Goal: Task Accomplishment & Management: Use online tool/utility

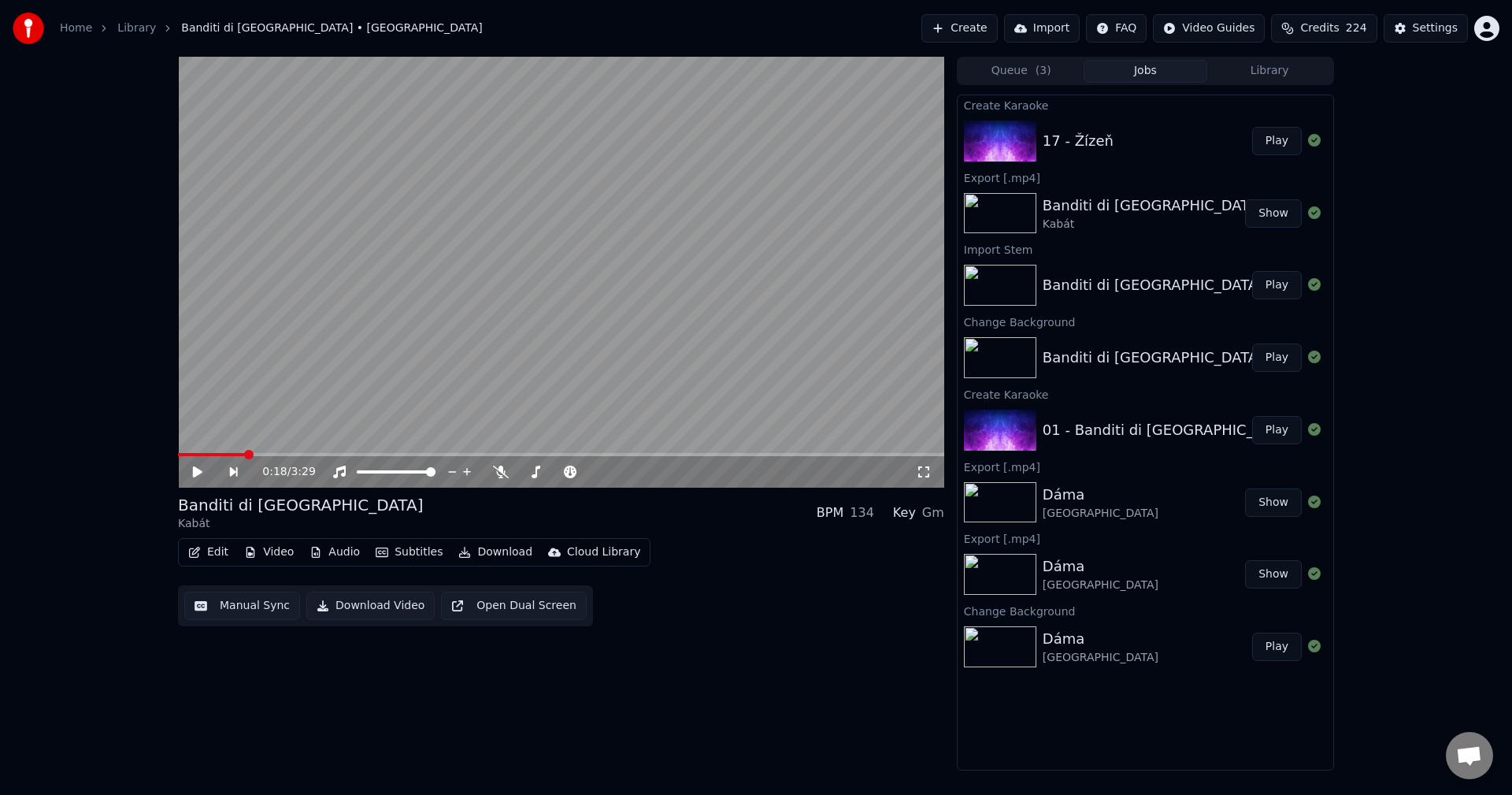
click at [1274, 76] on button "Library" at bounding box center [1269, 71] width 124 height 23
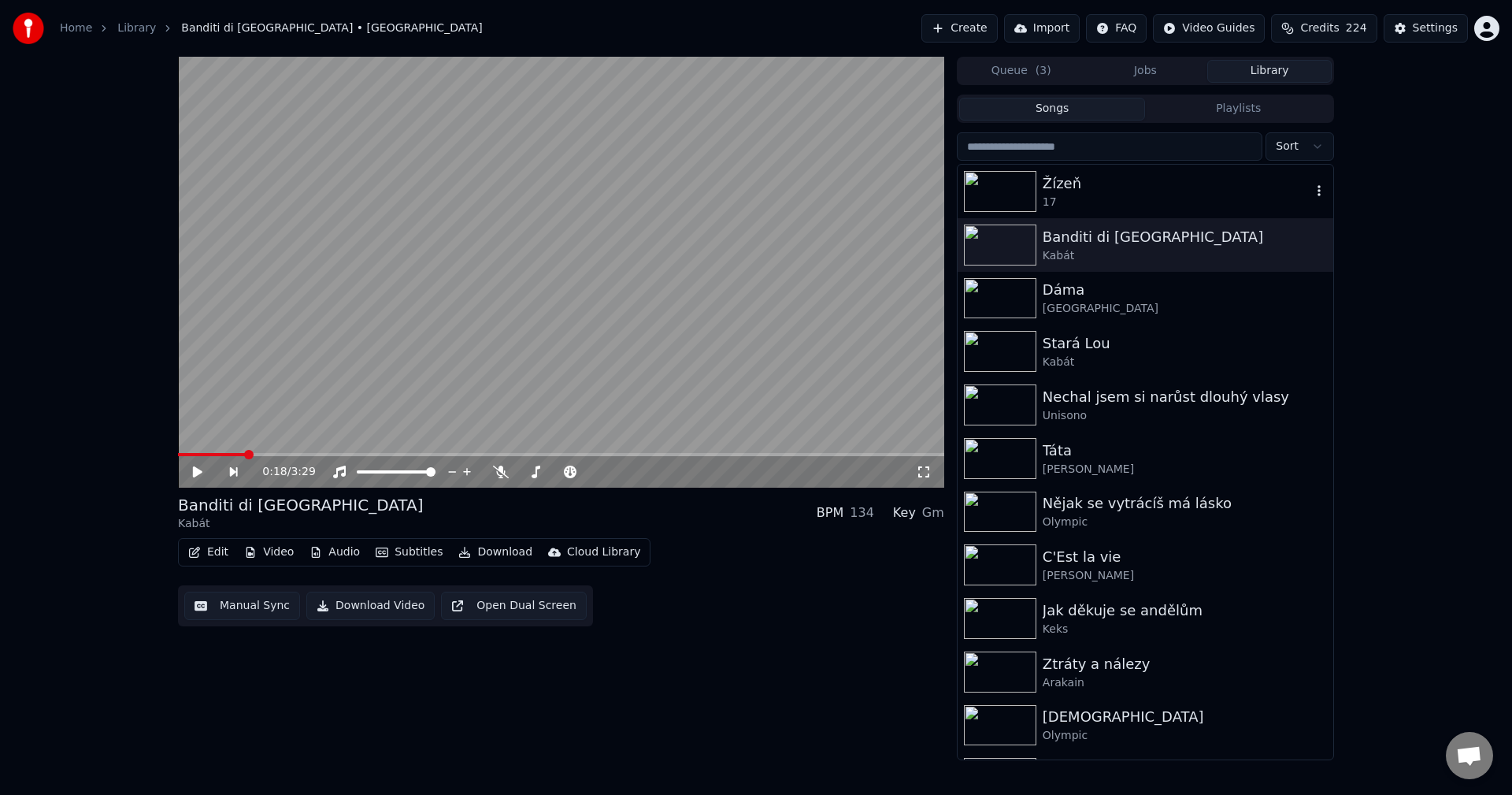
click at [1123, 179] on div "Žízeň" at bounding box center [1177, 184] width 269 height 22
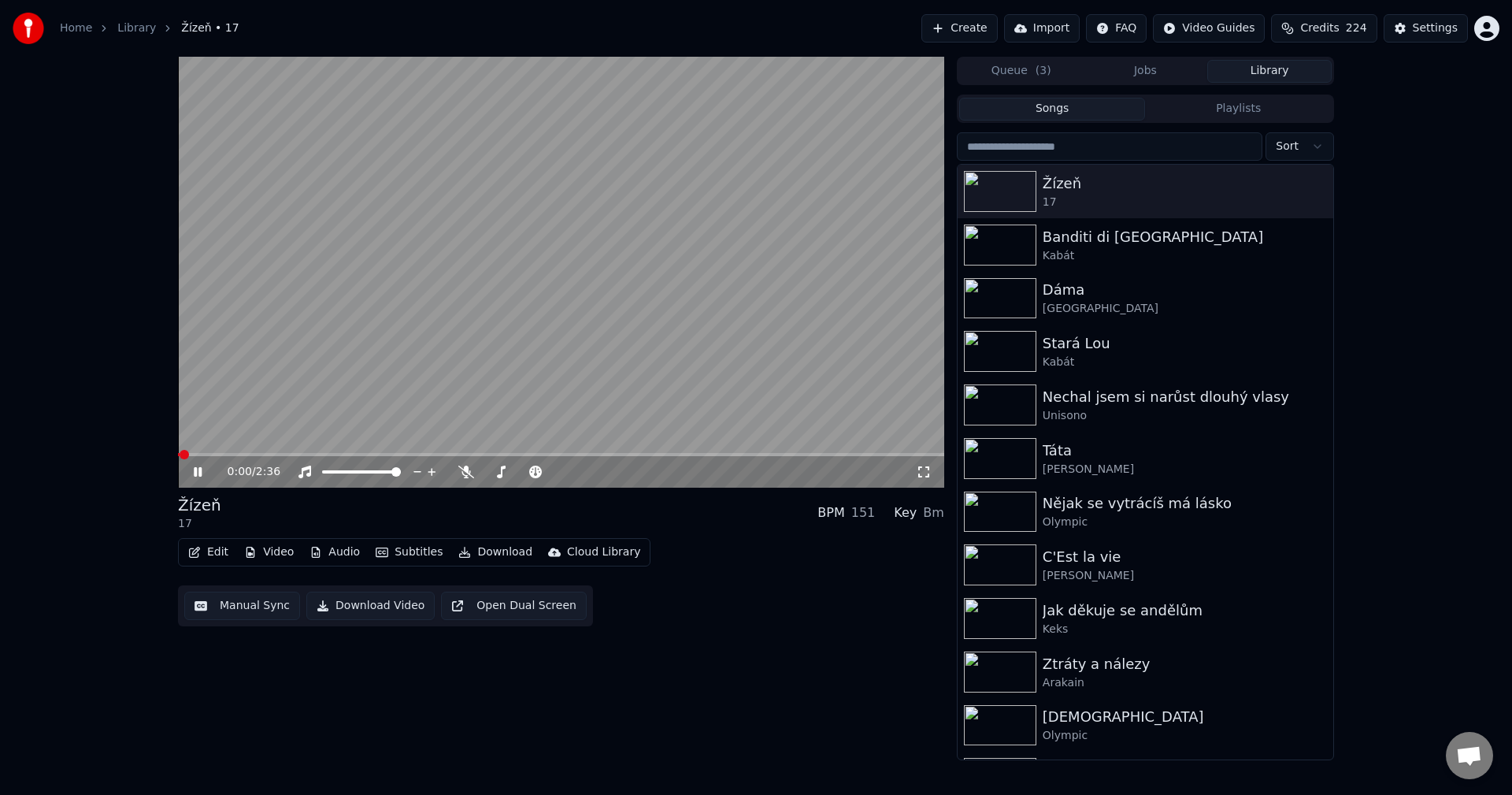
click at [240, 595] on button "Manual Sync" at bounding box center [242, 605] width 116 height 28
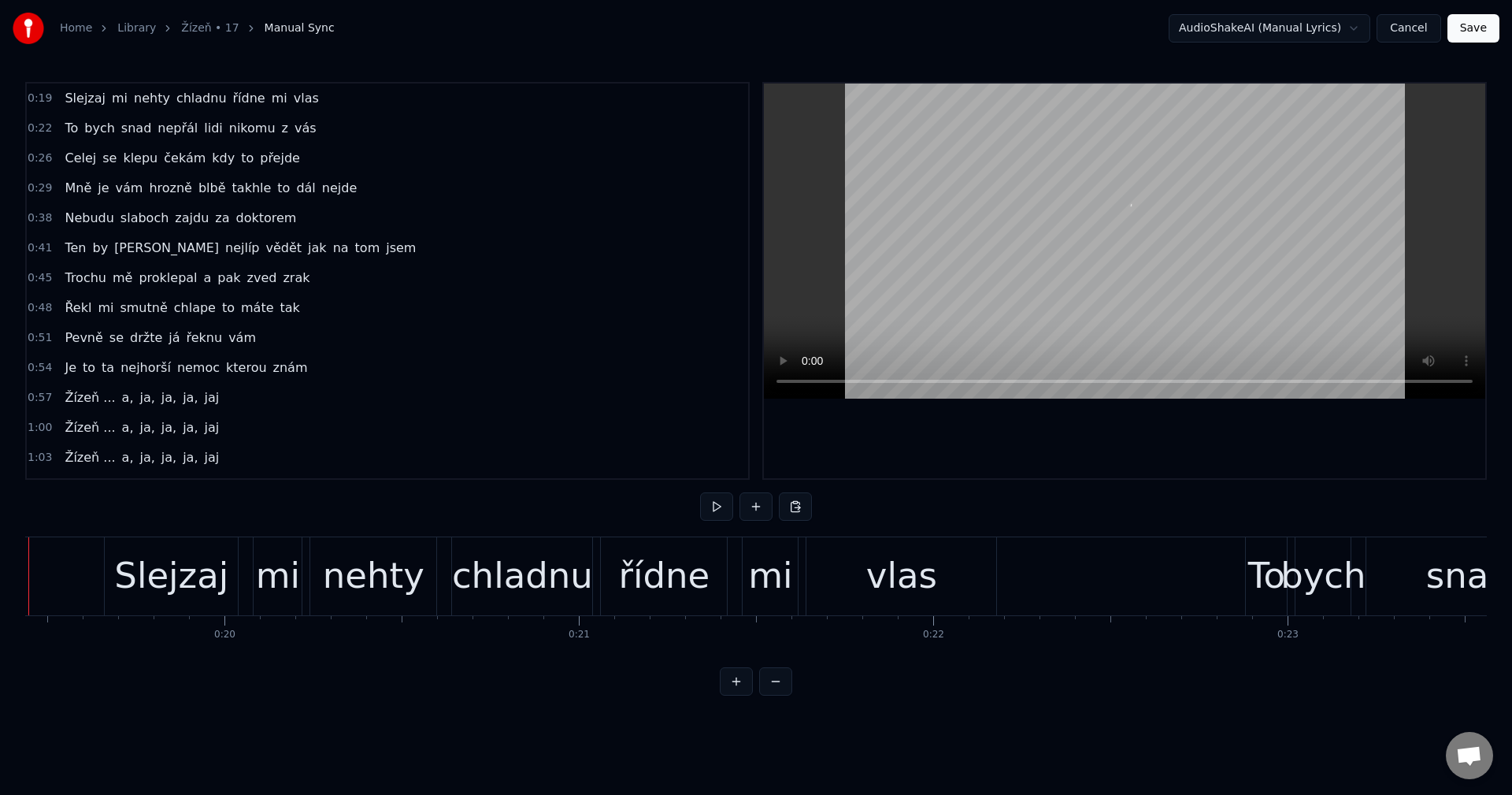
scroll to position [0, 6814]
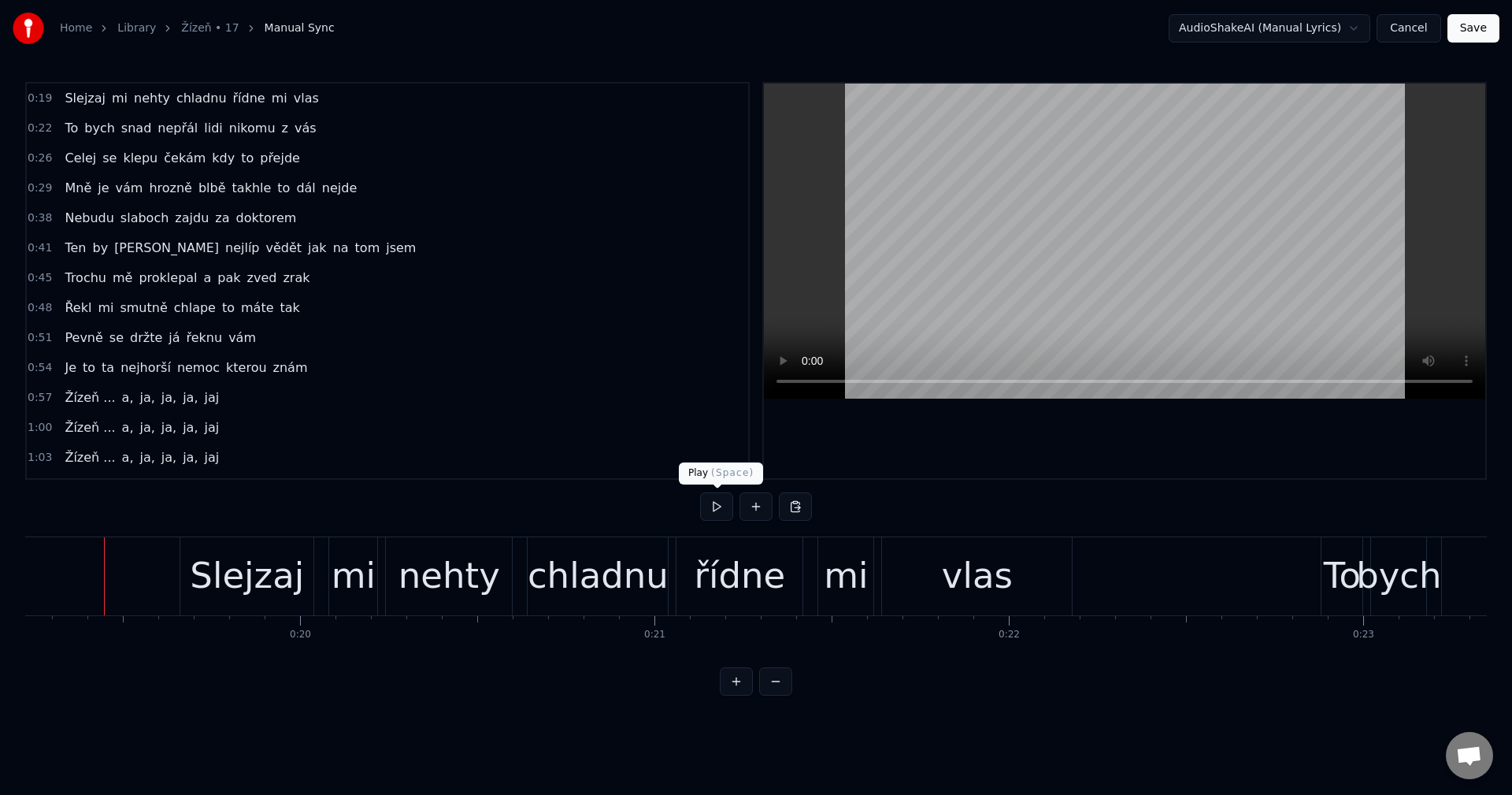
click at [720, 506] on button at bounding box center [717, 506] width 33 height 28
click at [717, 512] on button at bounding box center [717, 506] width 33 height 28
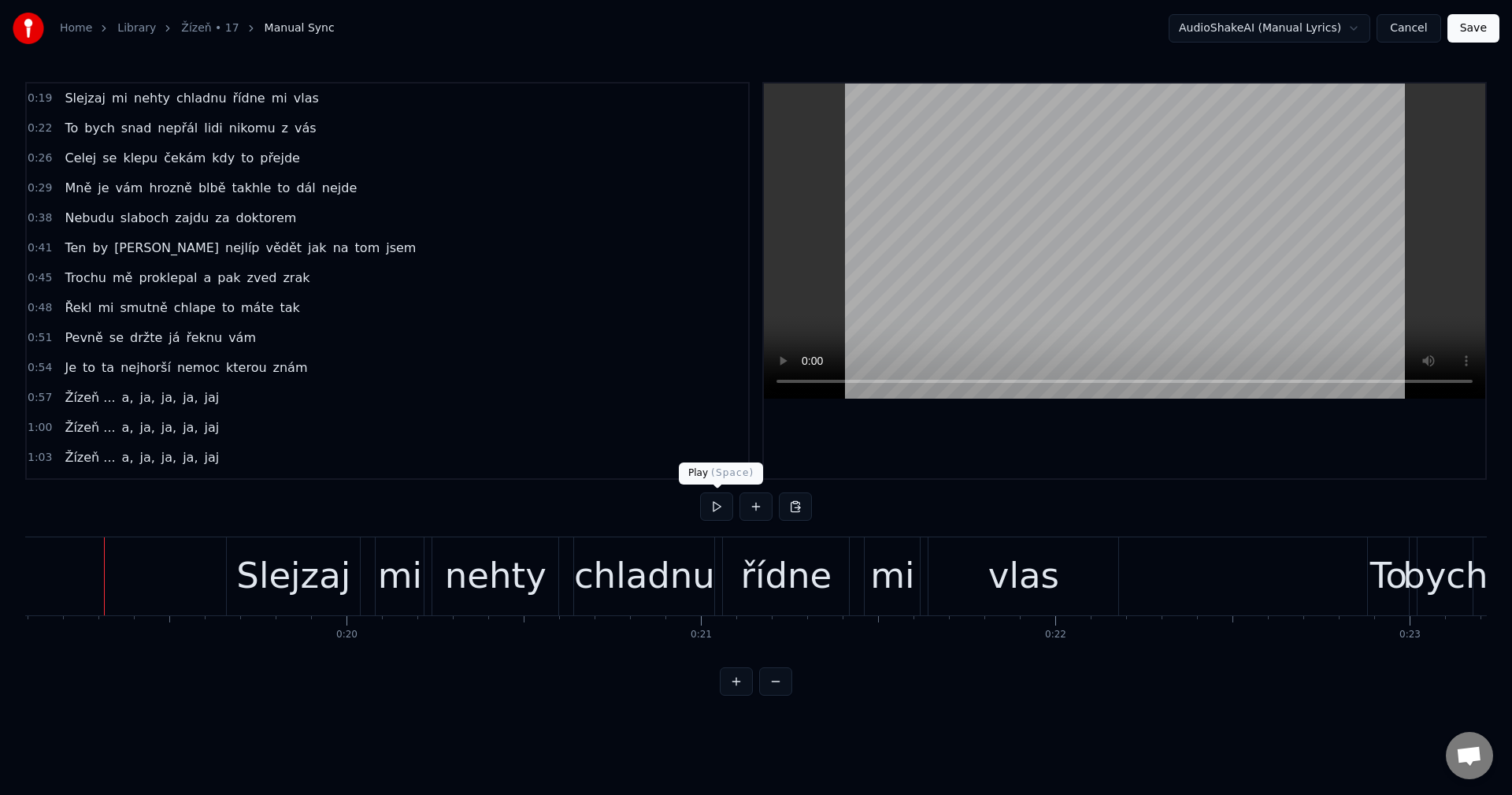
click at [720, 510] on button at bounding box center [717, 506] width 33 height 28
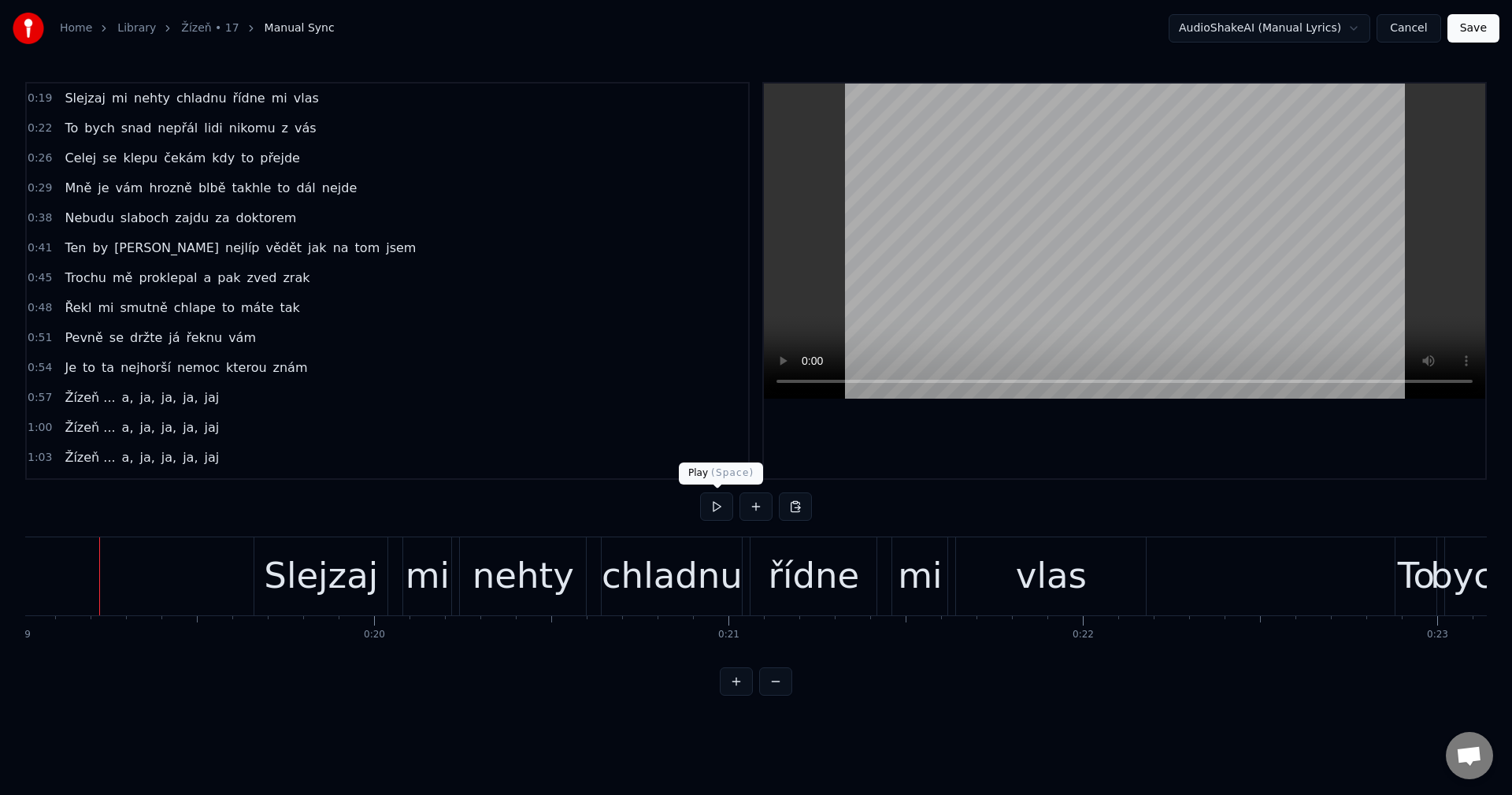
scroll to position [0, 6735]
click at [720, 507] on button at bounding box center [717, 506] width 33 height 28
click at [720, 509] on button at bounding box center [717, 506] width 33 height 28
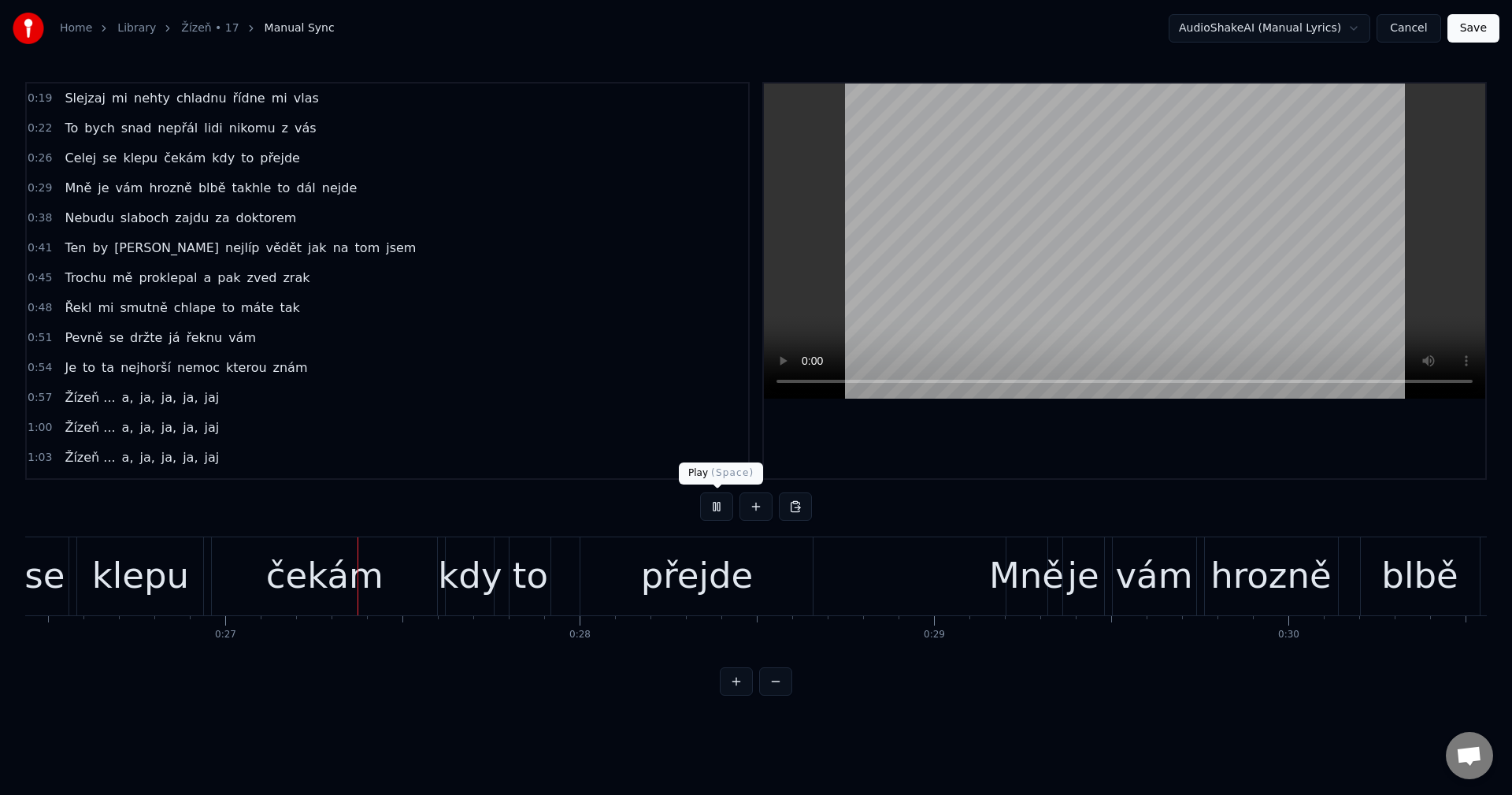
scroll to position [0, 9393]
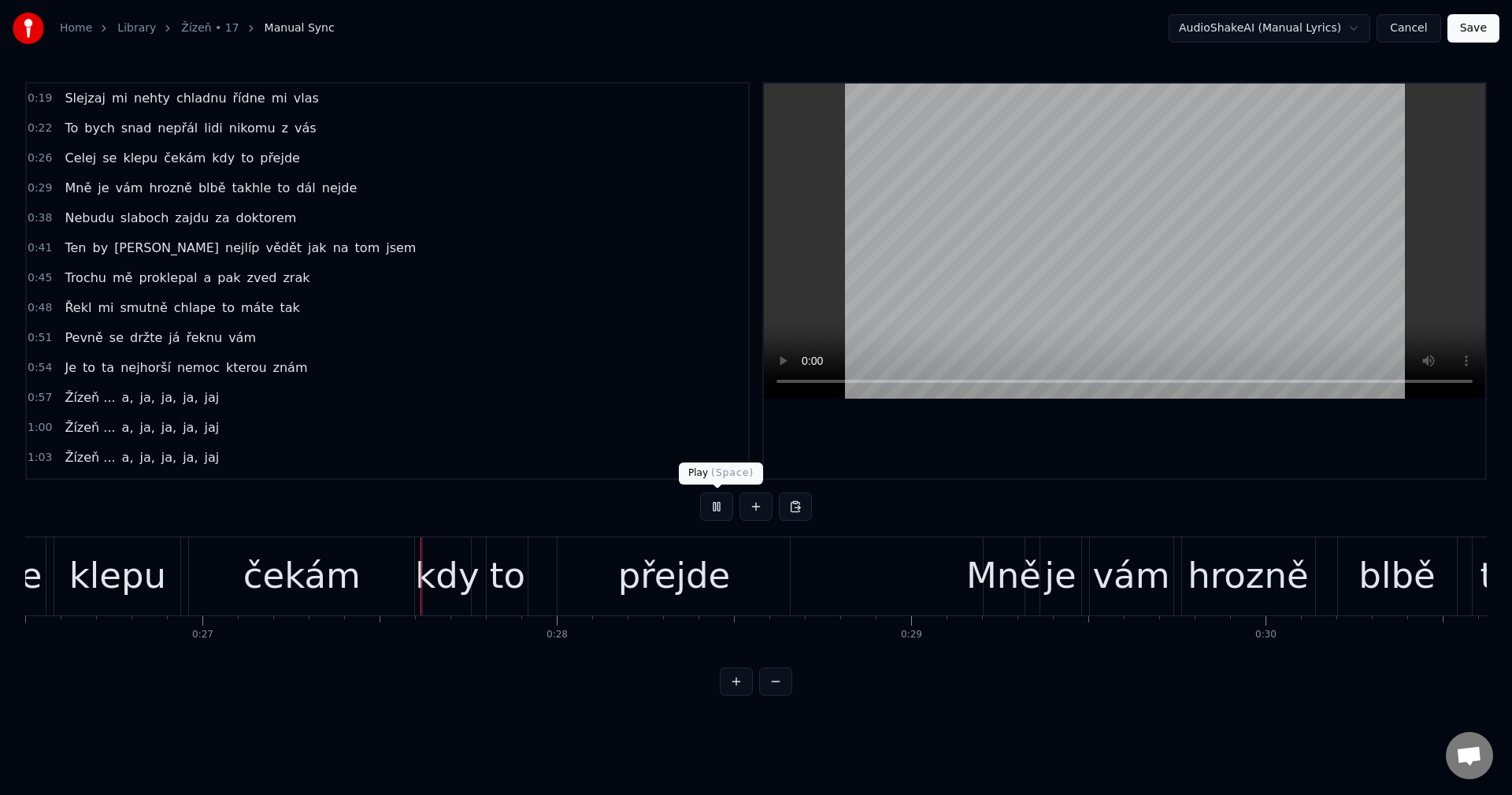
click at [716, 509] on button at bounding box center [717, 506] width 33 height 28
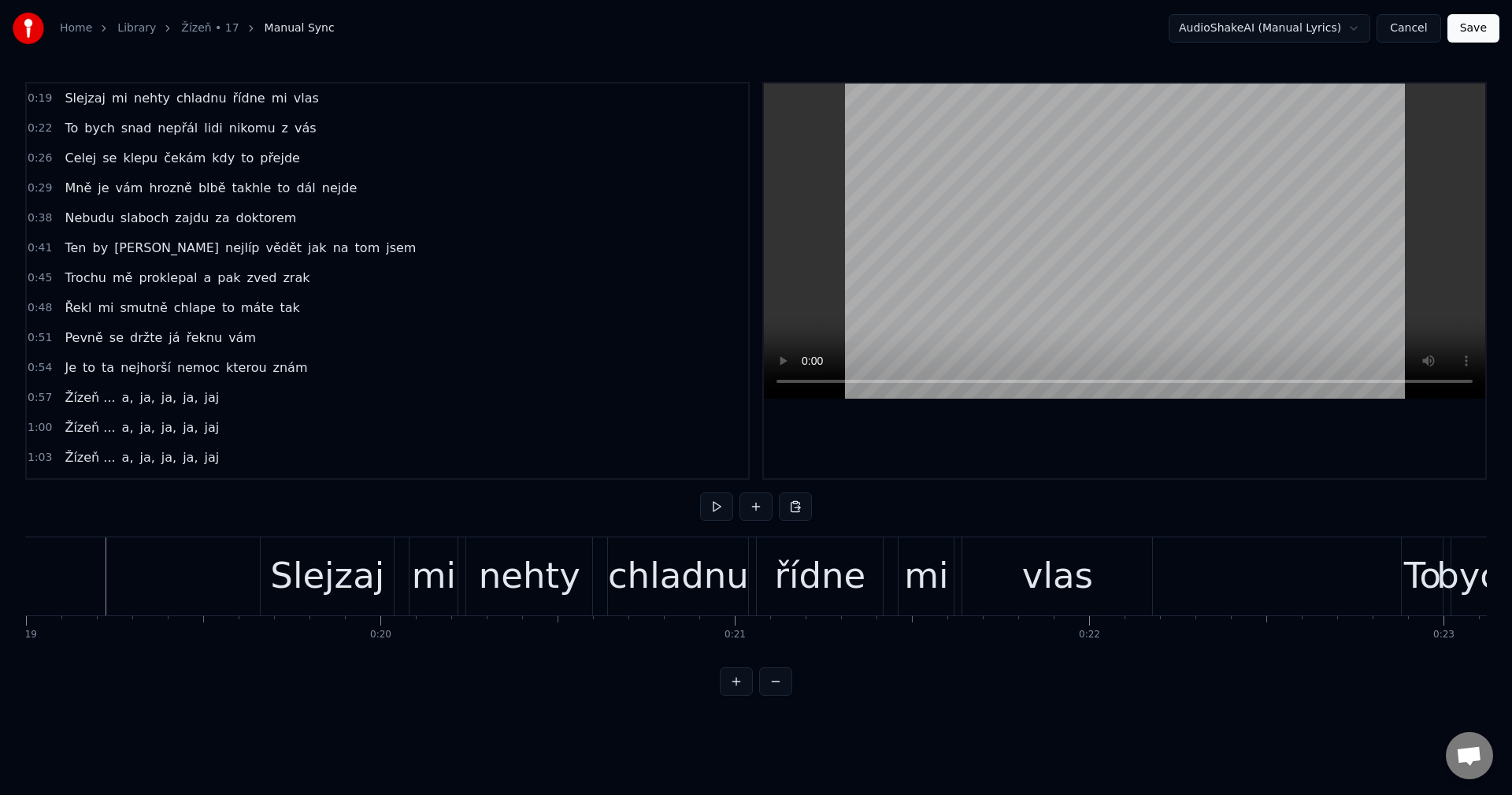
scroll to position [0, 6307]
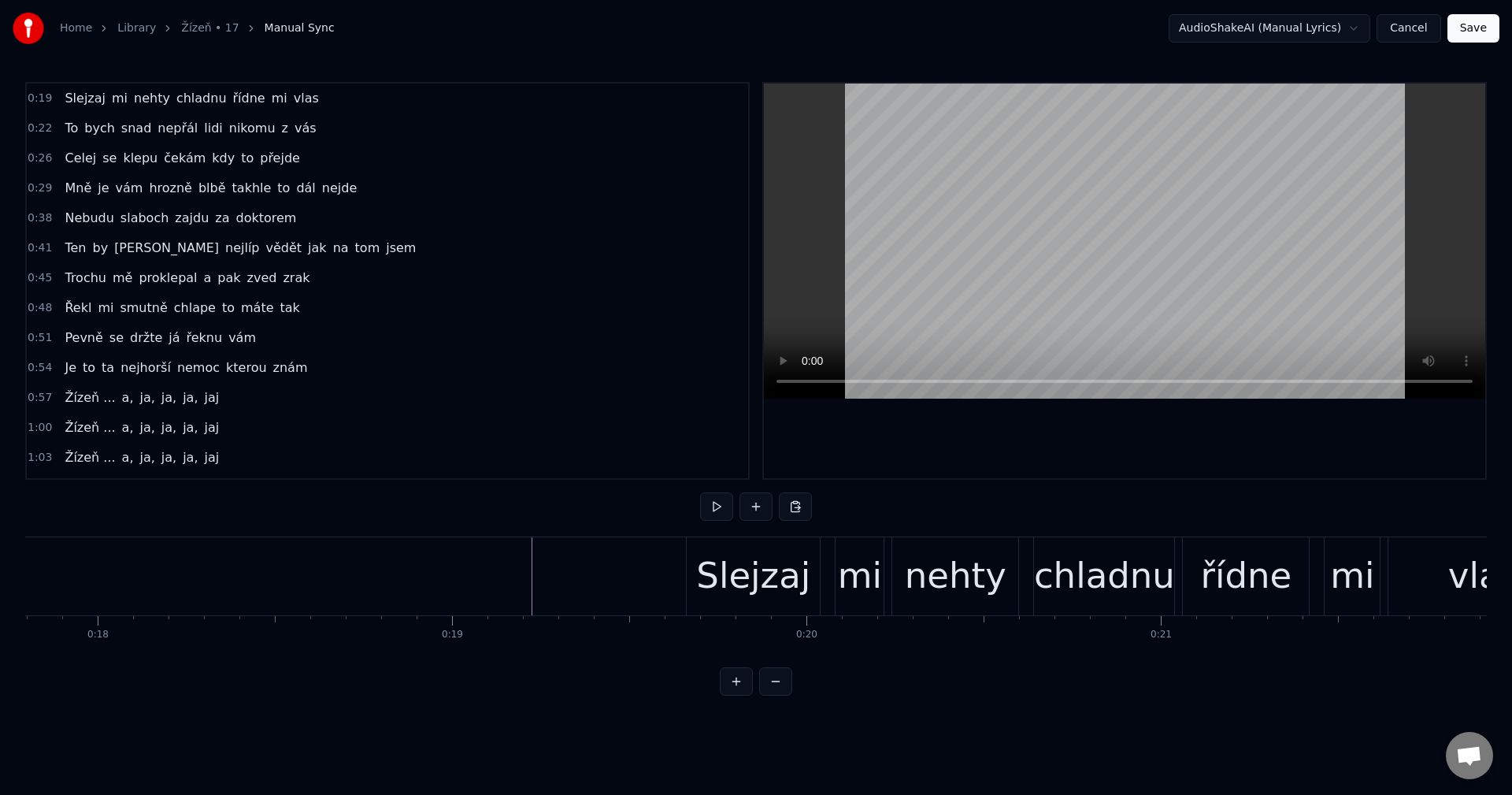
click at [713, 507] on button at bounding box center [717, 506] width 33 height 28
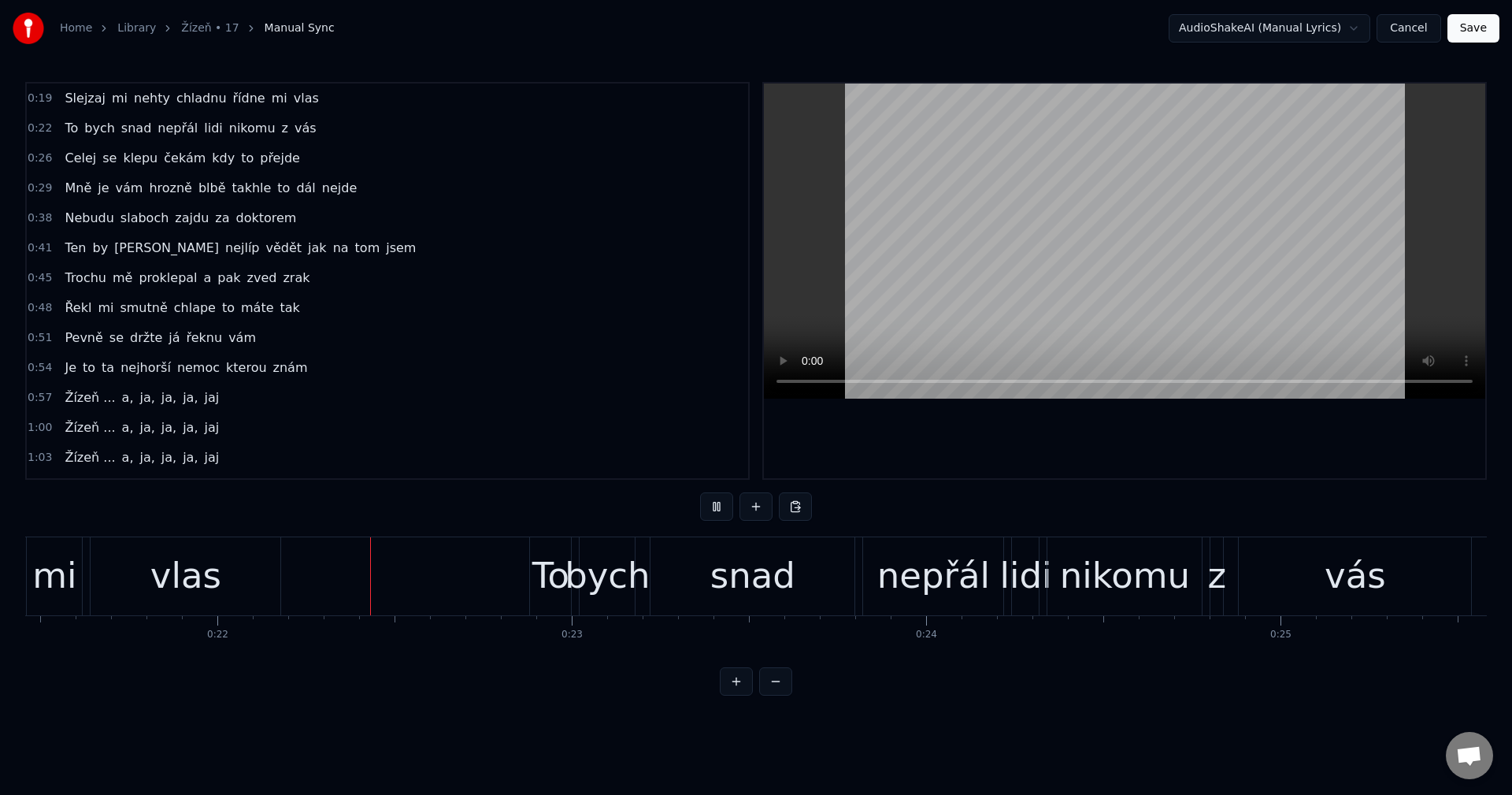
scroll to position [0, 7629]
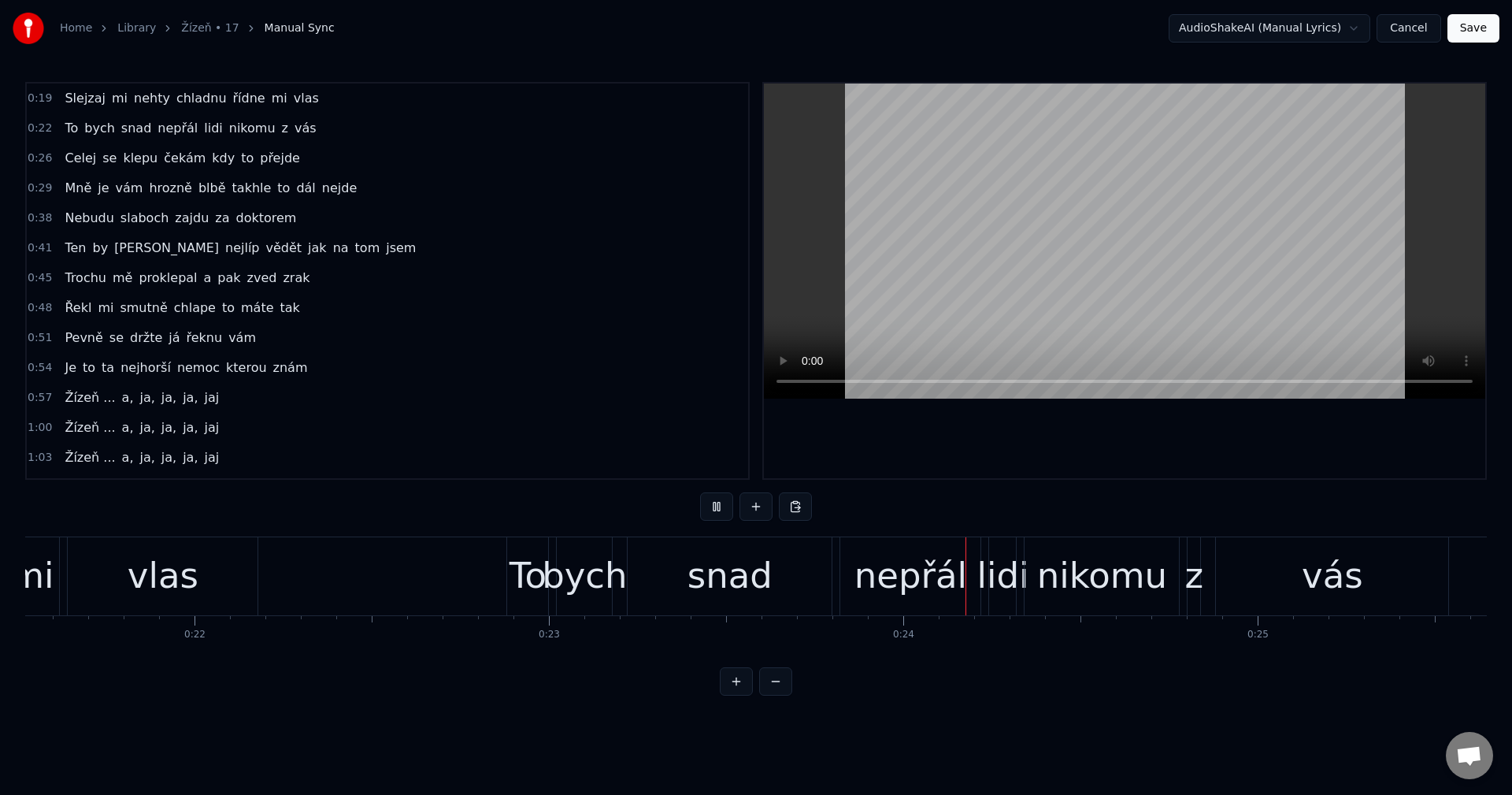
click at [713, 503] on button at bounding box center [717, 506] width 33 height 28
click at [1001, 561] on div "lidi" at bounding box center [1003, 575] width 52 height 53
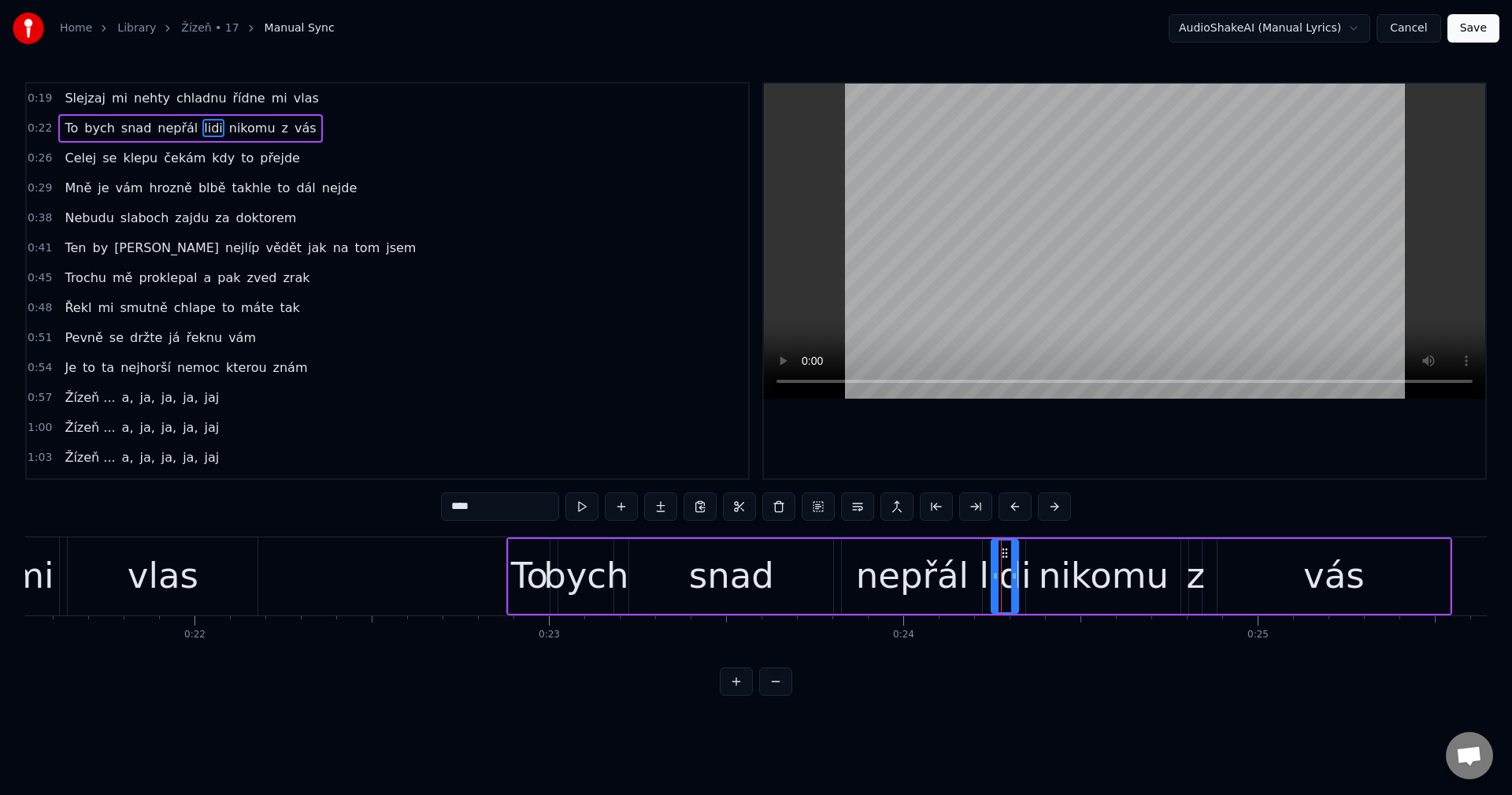
click at [1005, 556] on icon at bounding box center [1005, 553] width 13 height 13
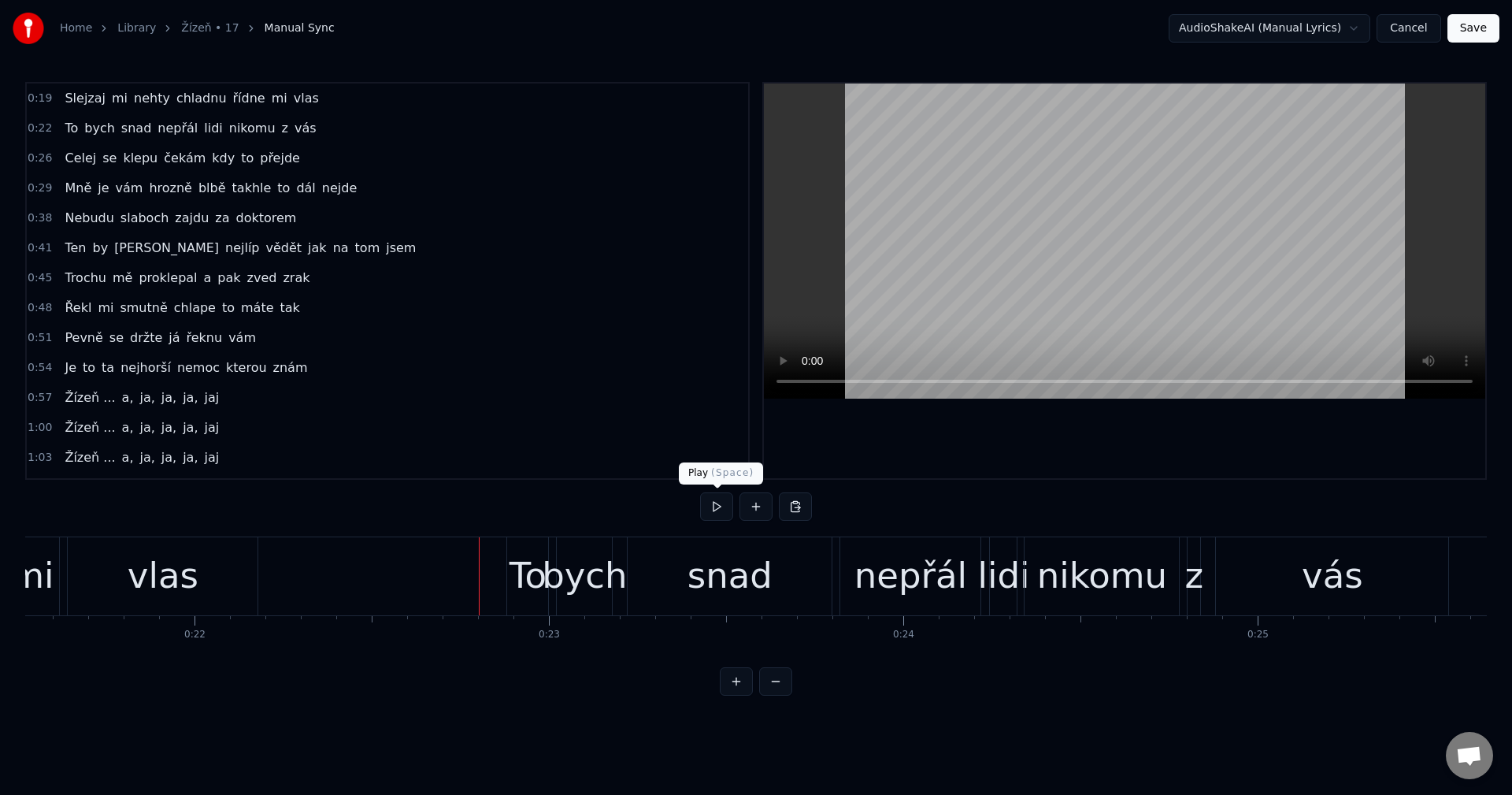
click at [713, 505] on button at bounding box center [717, 506] width 33 height 28
click at [1004, 551] on div "lidi" at bounding box center [1003, 575] width 52 height 53
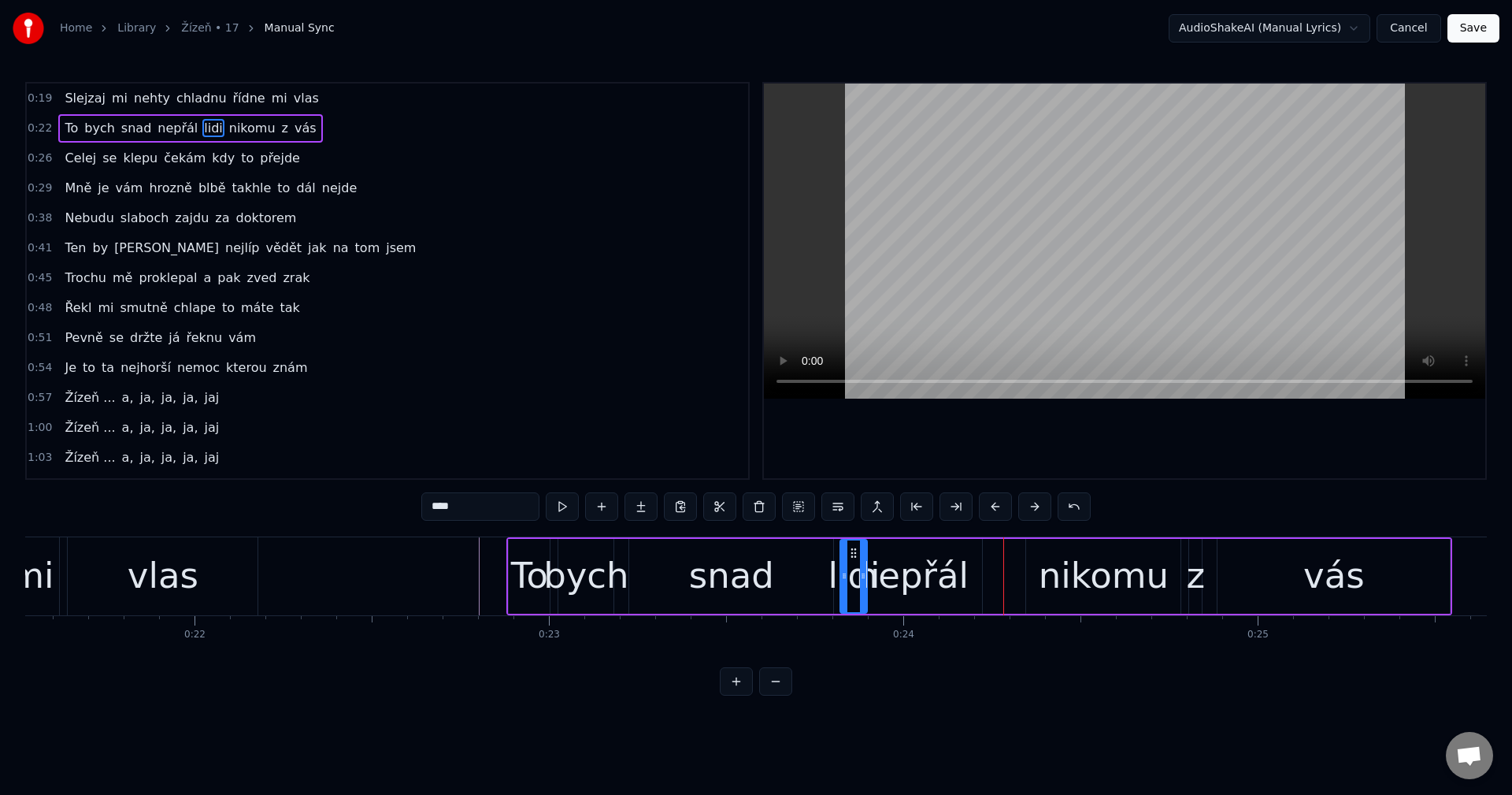
drag, startPoint x: 1003, startPoint y: 549, endPoint x: 852, endPoint y: 582, distance: 154.6
click at [852, 582] on div "lidi" at bounding box center [853, 575] width 25 height 71
click at [908, 574] on div "nepřál" at bounding box center [912, 575] width 112 height 53
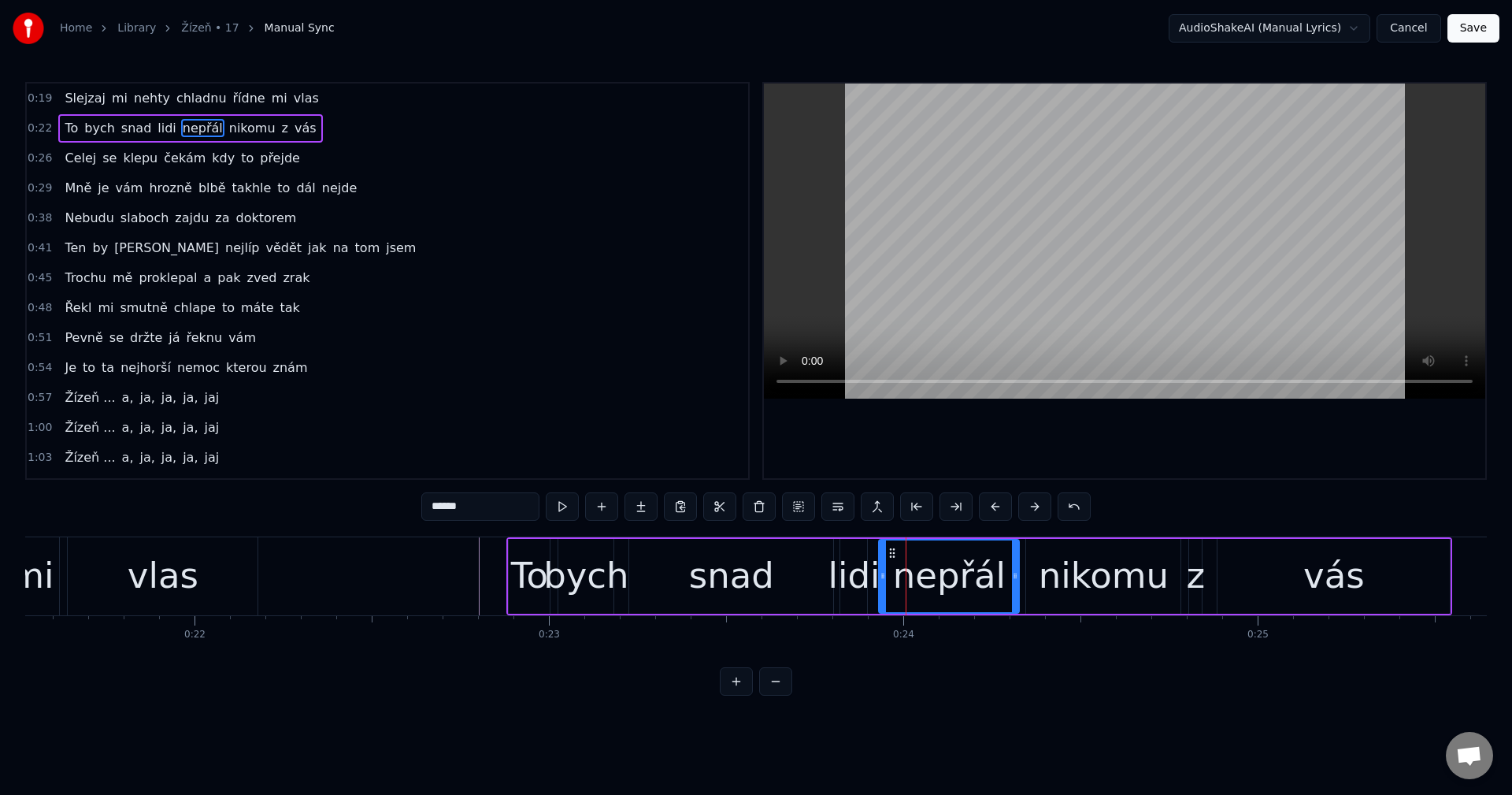
drag, startPoint x: 857, startPoint y: 549, endPoint x: 894, endPoint y: 549, distance: 37.0
click at [894, 549] on circle at bounding box center [894, 548] width 1 height 1
click at [863, 583] on div "lidi" at bounding box center [853, 575] width 52 height 53
type input "****"
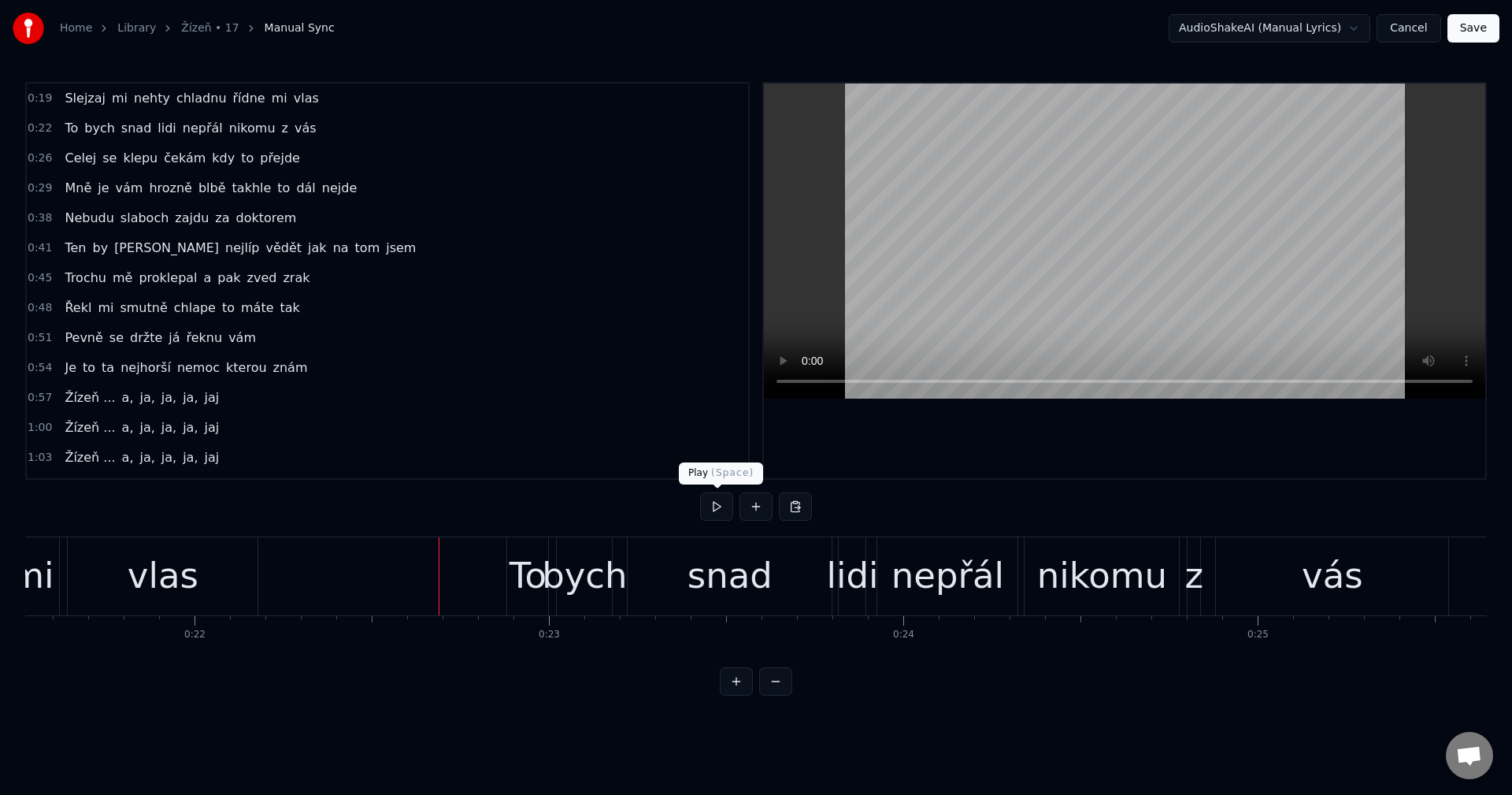
click at [720, 513] on button at bounding box center [717, 506] width 33 height 28
click at [709, 585] on div "snad" at bounding box center [730, 575] width 85 height 53
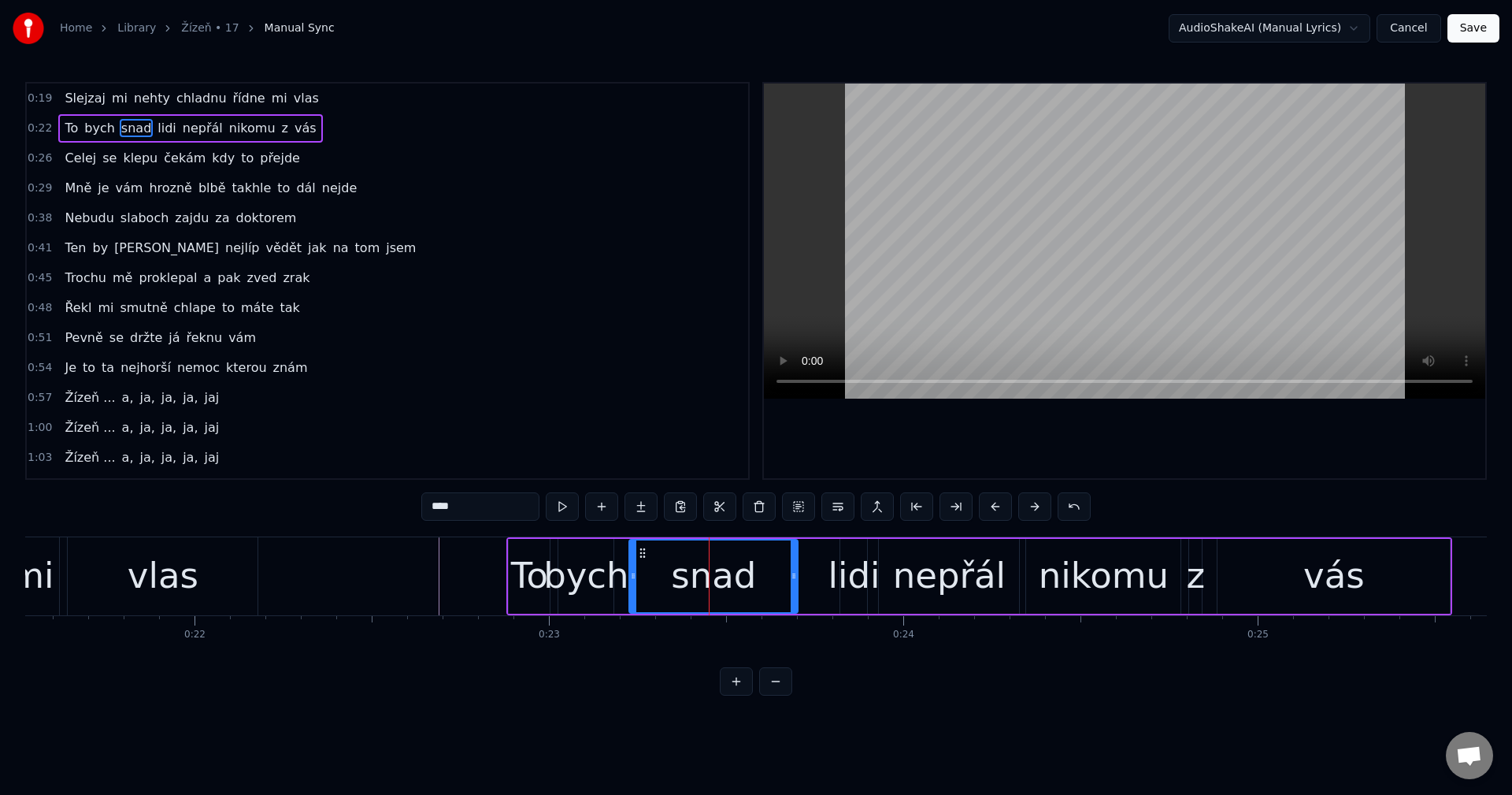
drag, startPoint x: 826, startPoint y: 578, endPoint x: 791, endPoint y: 580, distance: 35.1
click at [791, 580] on icon at bounding box center [793, 575] width 6 height 13
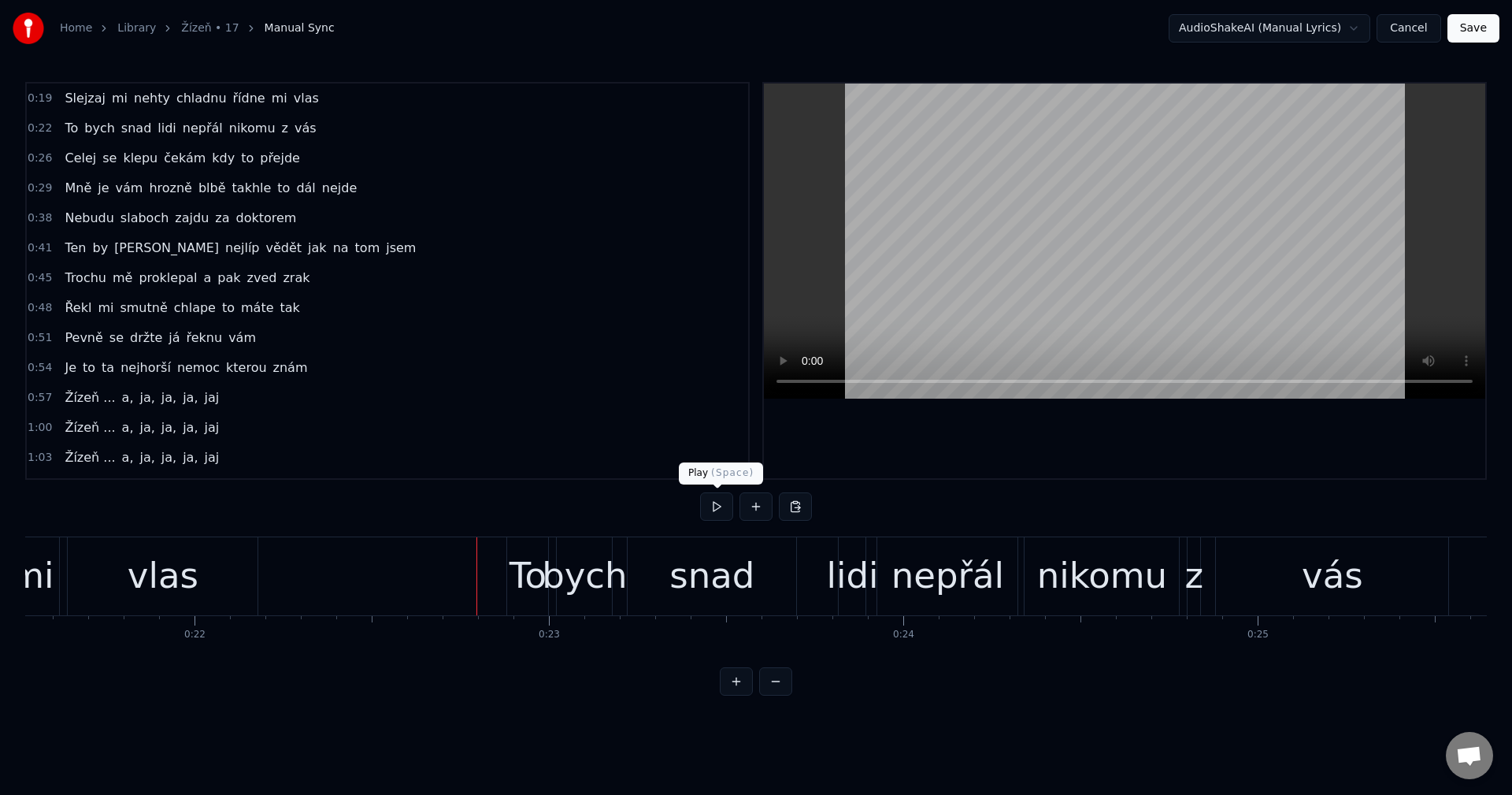
click at [718, 513] on button at bounding box center [717, 506] width 33 height 28
click at [720, 513] on button at bounding box center [717, 506] width 33 height 28
click at [723, 513] on button at bounding box center [717, 506] width 33 height 28
click at [725, 512] on button at bounding box center [717, 506] width 33 height 28
click at [729, 572] on div "snad" at bounding box center [712, 575] width 85 height 53
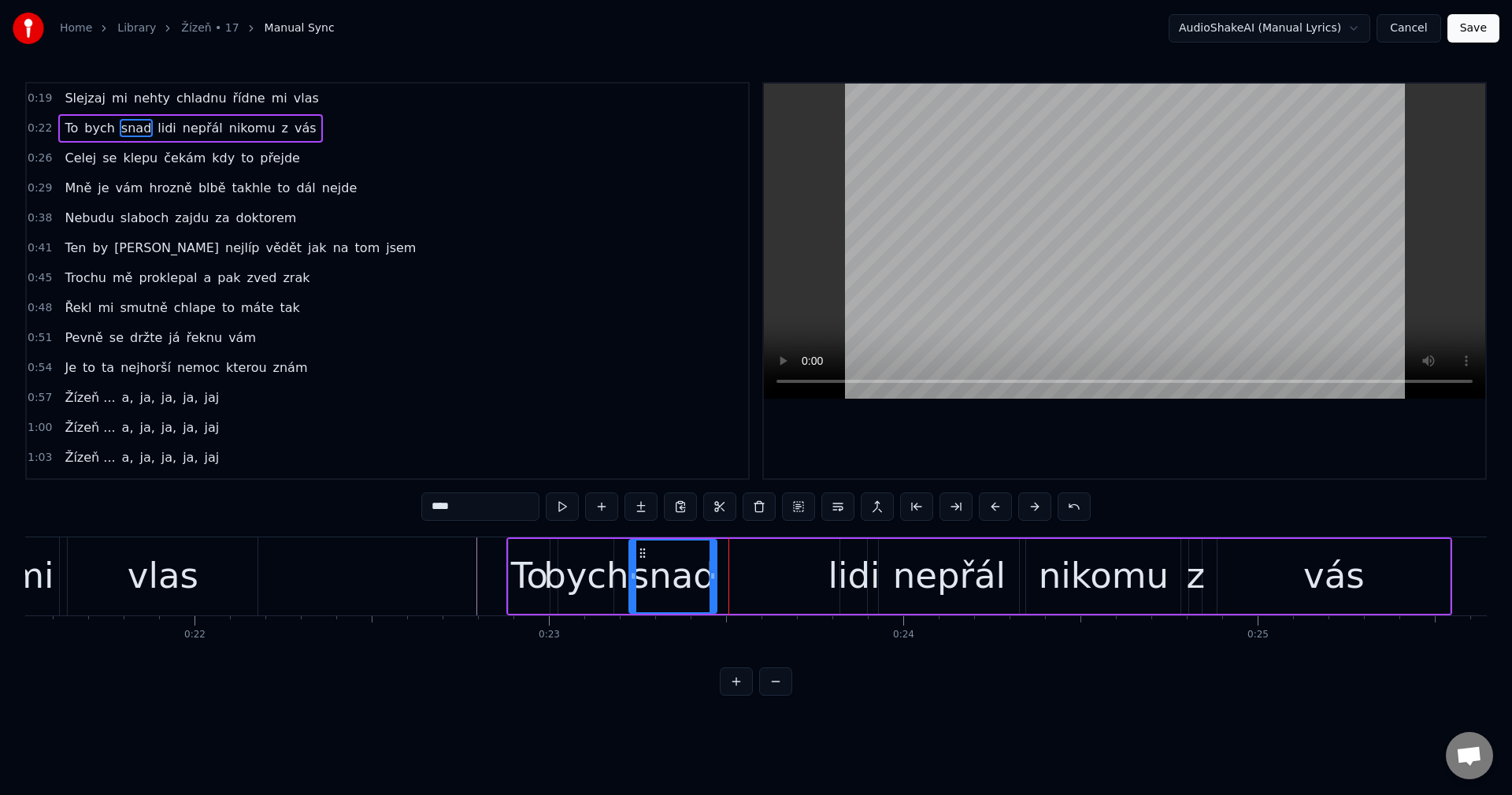
drag, startPoint x: 796, startPoint y: 575, endPoint x: 714, endPoint y: 577, distance: 82.0
click at [714, 577] on icon at bounding box center [713, 575] width 6 height 13
click at [844, 565] on div "lidi" at bounding box center [853, 575] width 52 height 53
type input "****"
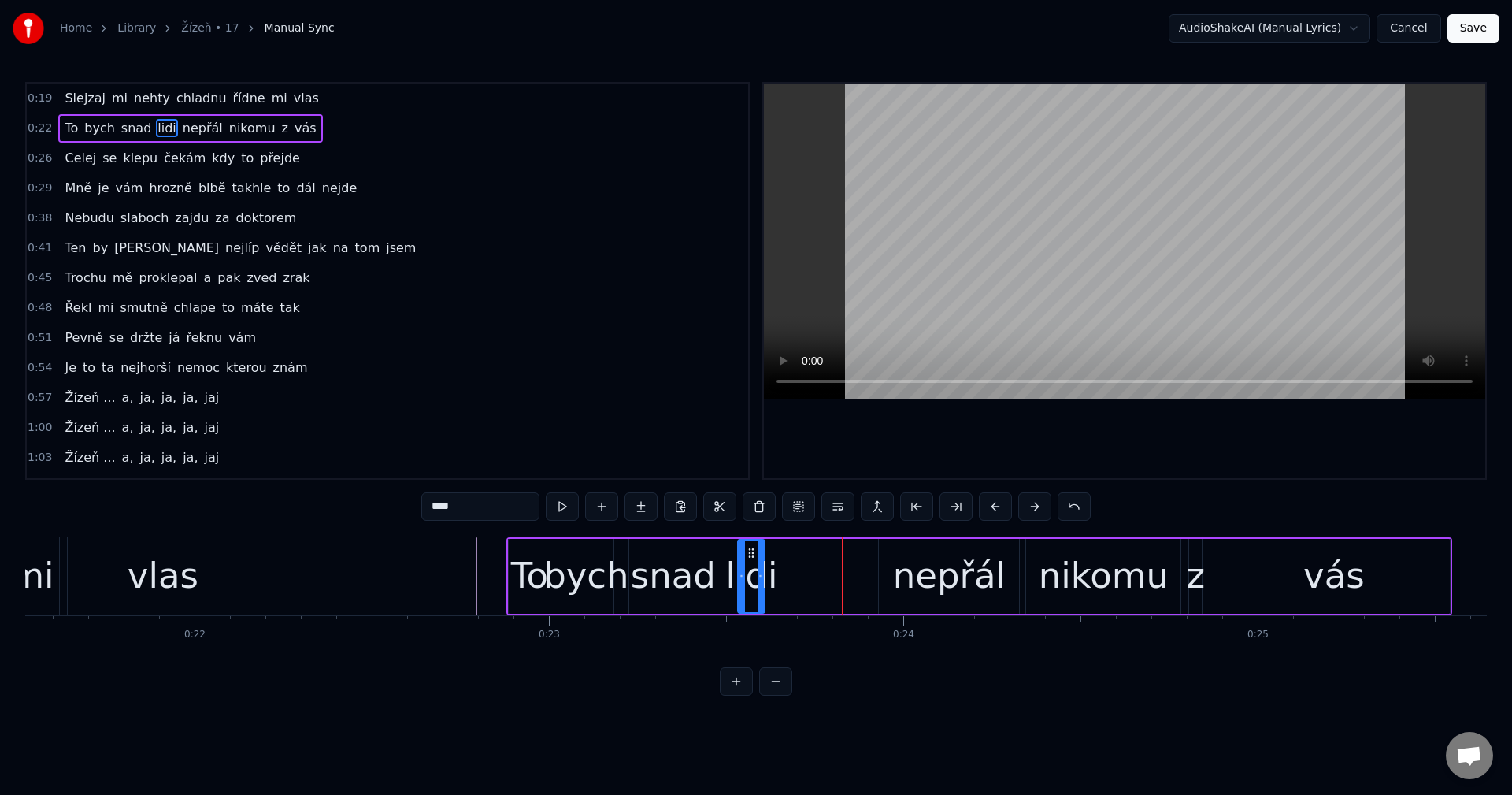
drag, startPoint x: 853, startPoint y: 550, endPoint x: 750, endPoint y: 560, distance: 103.5
click at [750, 560] on div "lidi" at bounding box center [750, 575] width 25 height 71
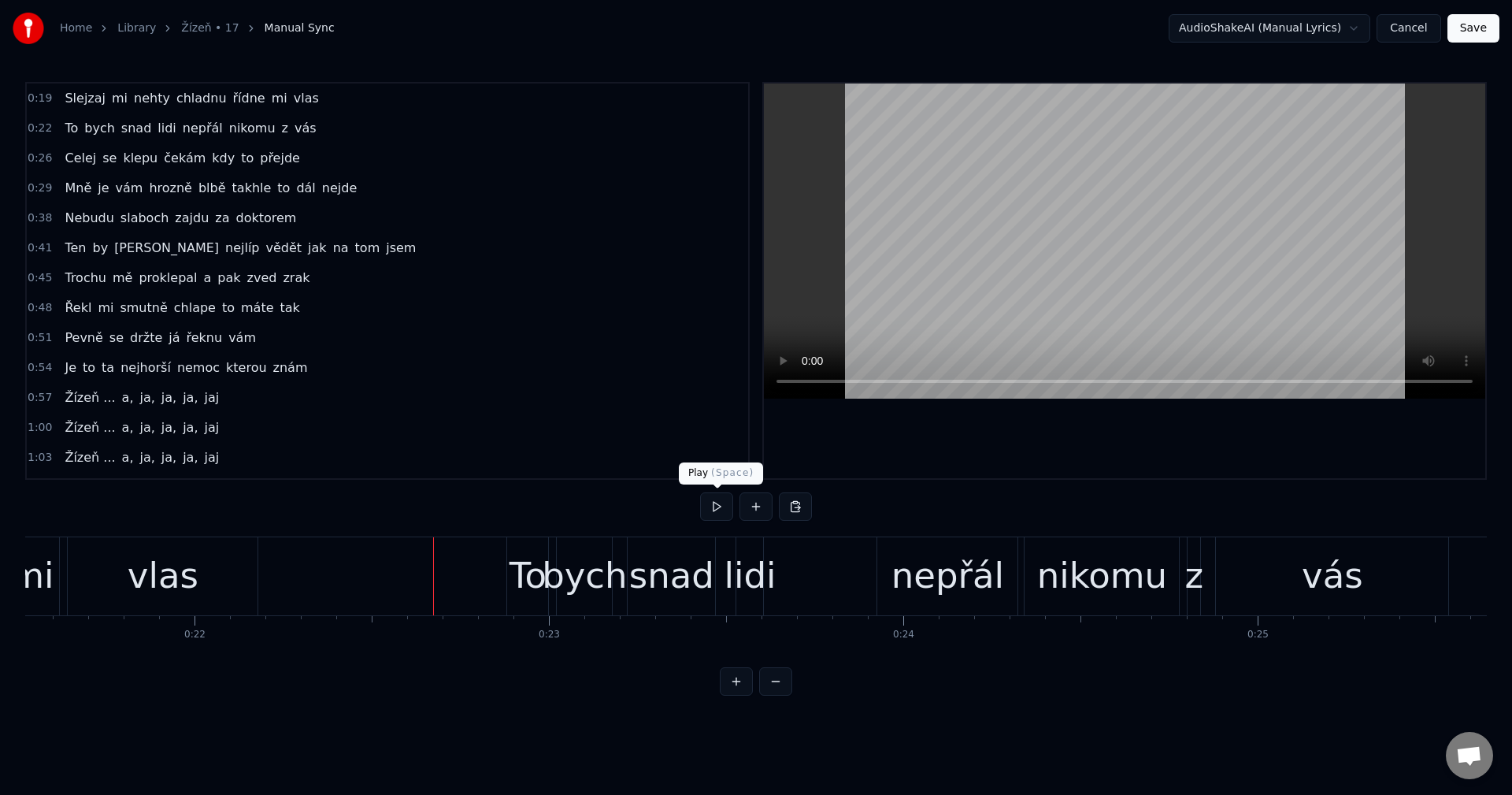
click at [717, 513] on button at bounding box center [717, 506] width 33 height 28
click at [718, 512] on button at bounding box center [717, 506] width 33 height 28
click at [682, 585] on div "snad" at bounding box center [671, 575] width 85 height 53
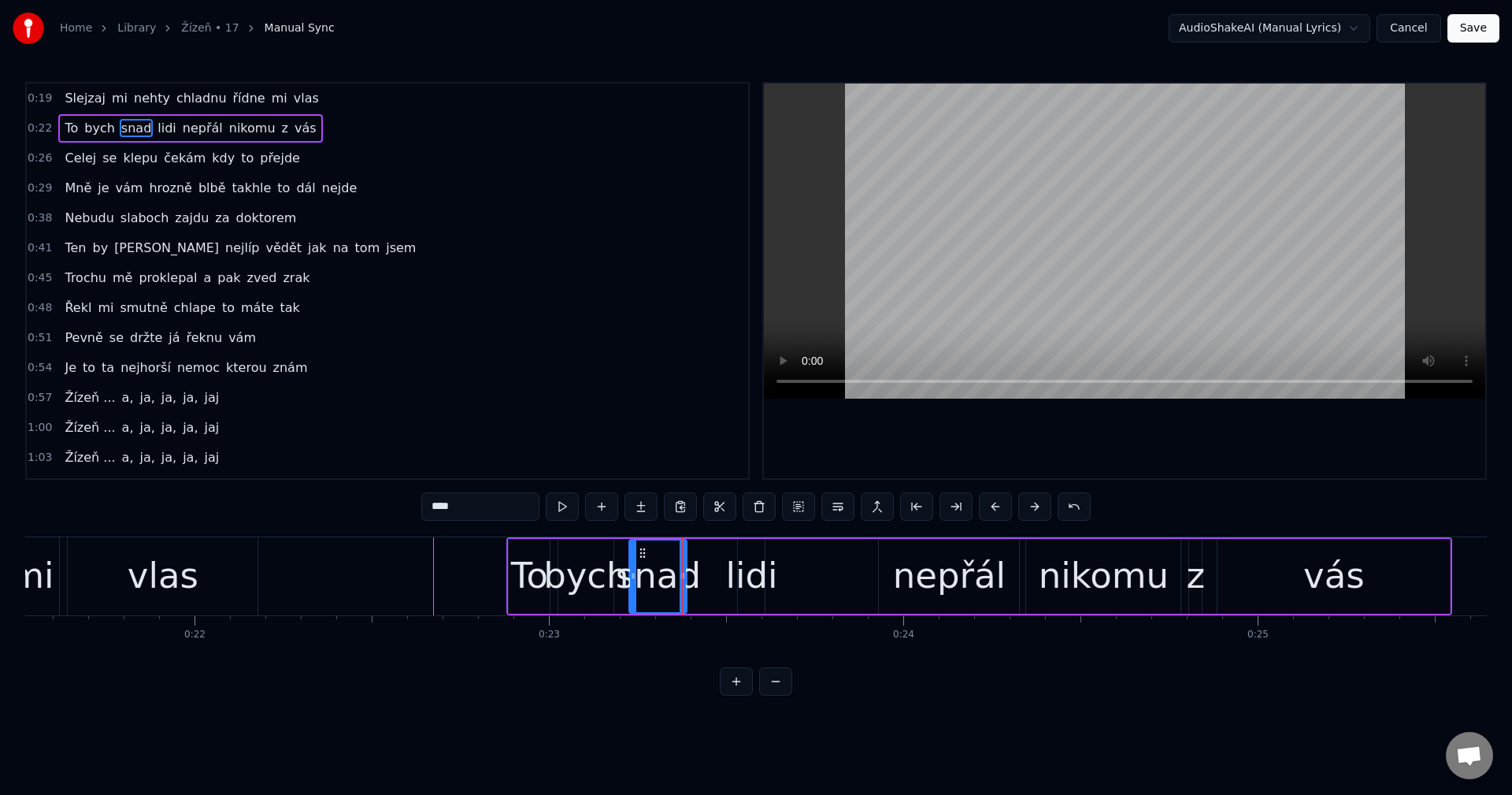
drag, startPoint x: 714, startPoint y: 575, endPoint x: 684, endPoint y: 577, distance: 30.1
click at [684, 577] on icon at bounding box center [683, 575] width 6 height 13
click at [751, 573] on div "lidi" at bounding box center [751, 575] width 52 height 53
type input "****"
drag, startPoint x: 732, startPoint y: 564, endPoint x: 711, endPoint y: 567, distance: 21.2
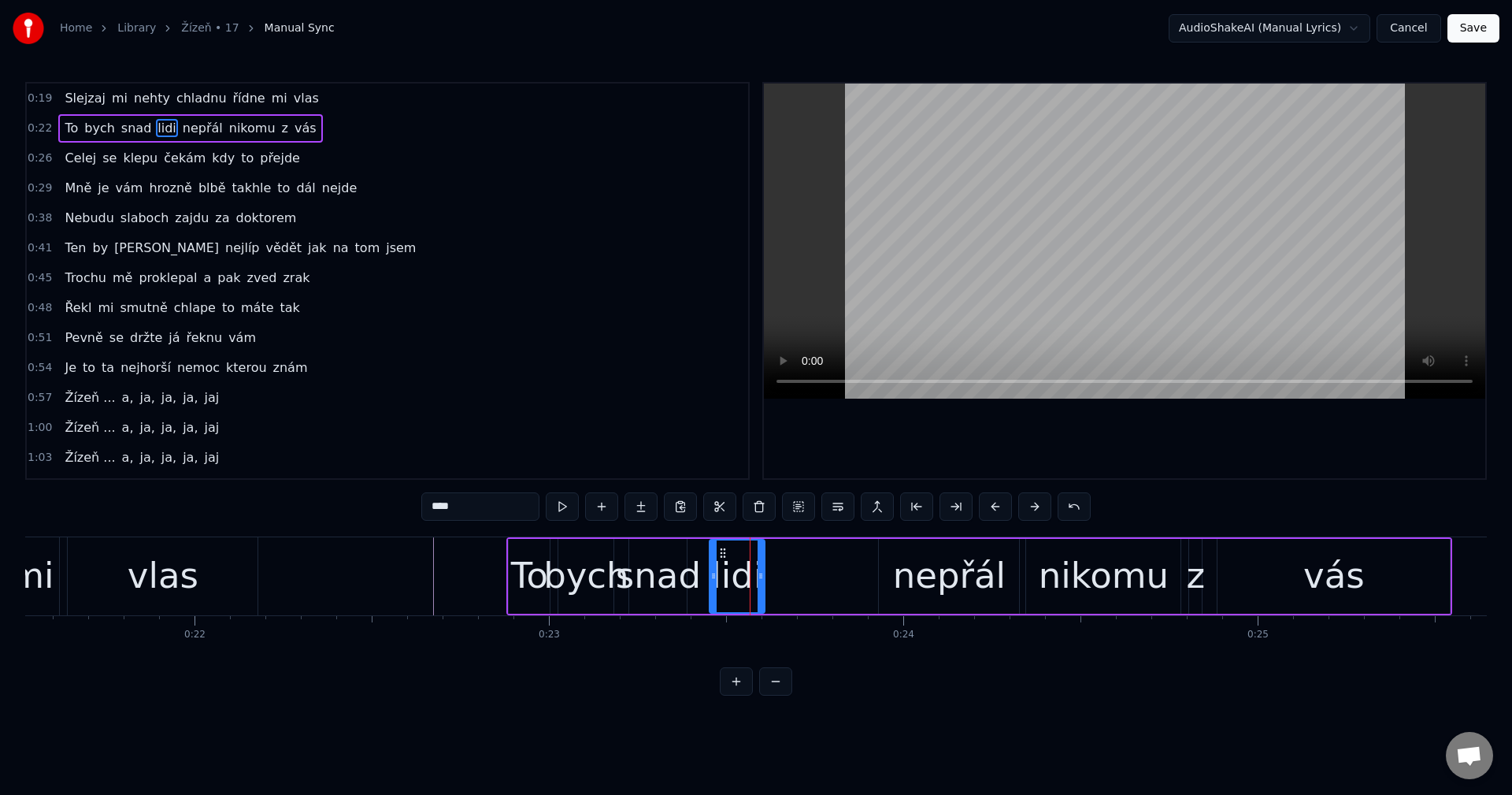
click at [711, 567] on div at bounding box center [713, 575] width 6 height 71
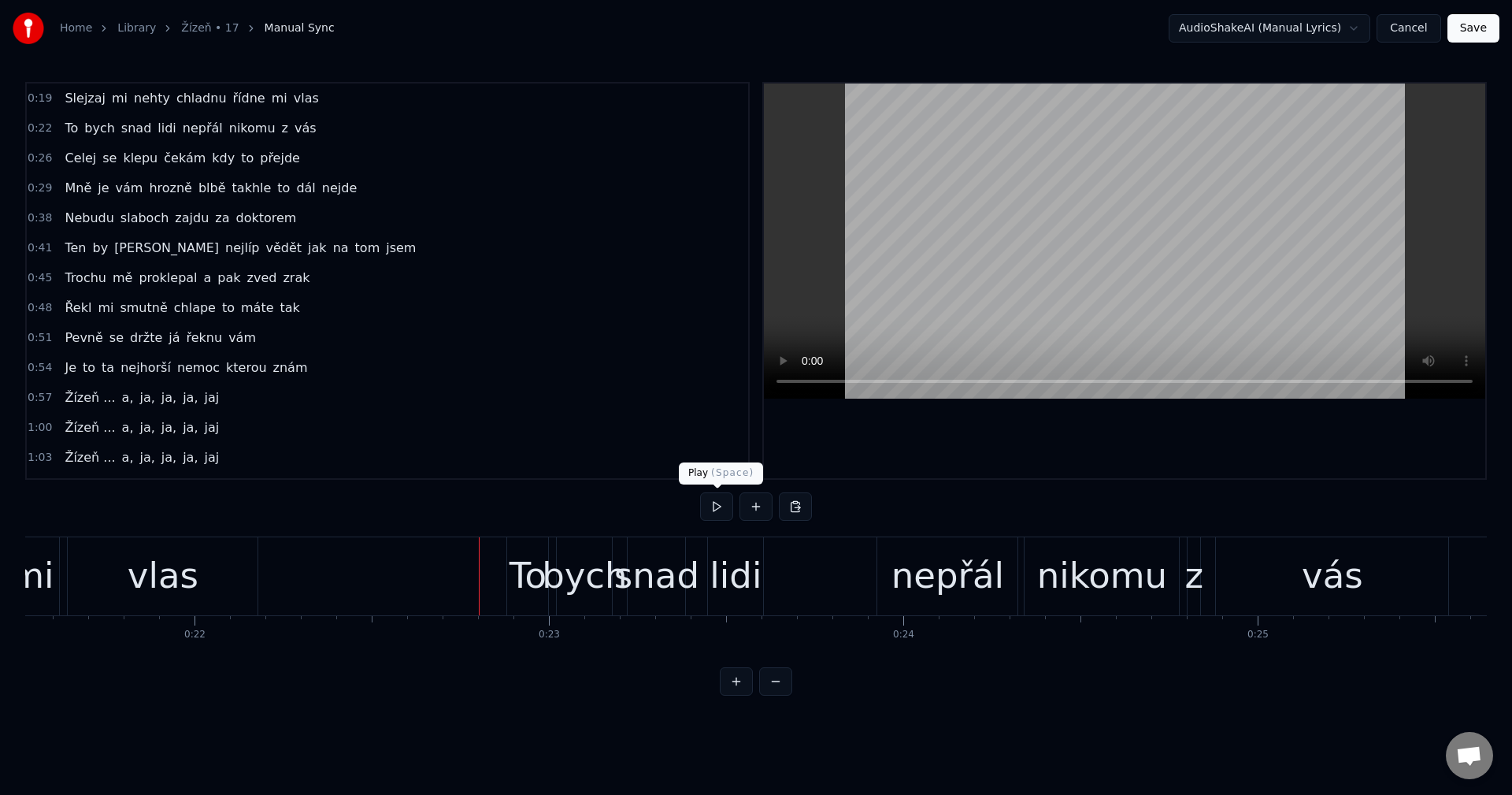
click at [717, 513] on button at bounding box center [717, 506] width 33 height 28
click at [715, 513] on button at bounding box center [717, 506] width 33 height 28
click at [886, 566] on div "nepřál" at bounding box center [947, 576] width 140 height 78
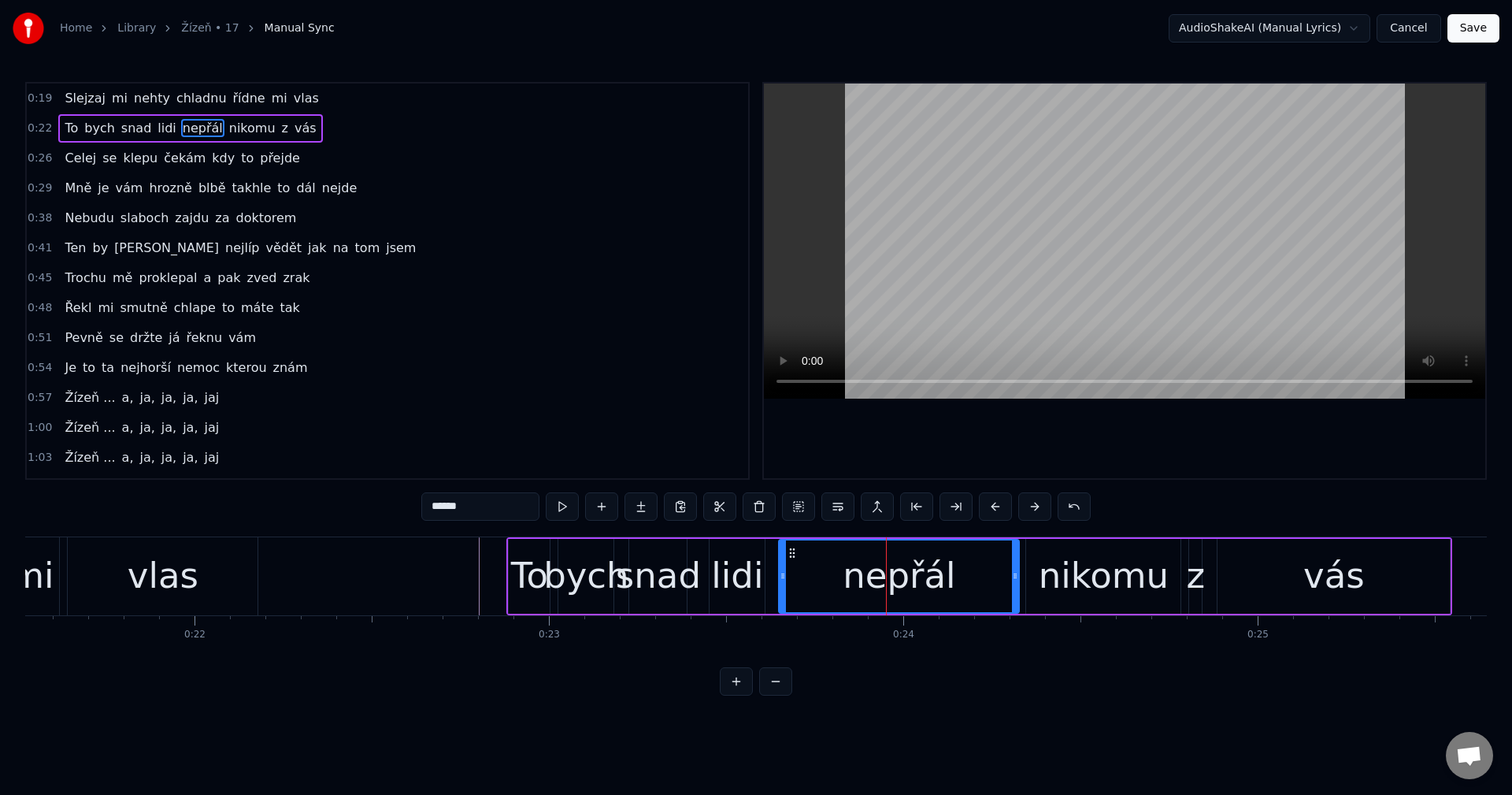
drag, startPoint x: 884, startPoint y: 572, endPoint x: 784, endPoint y: 575, distance: 100.0
click at [784, 575] on icon at bounding box center [782, 575] width 6 height 13
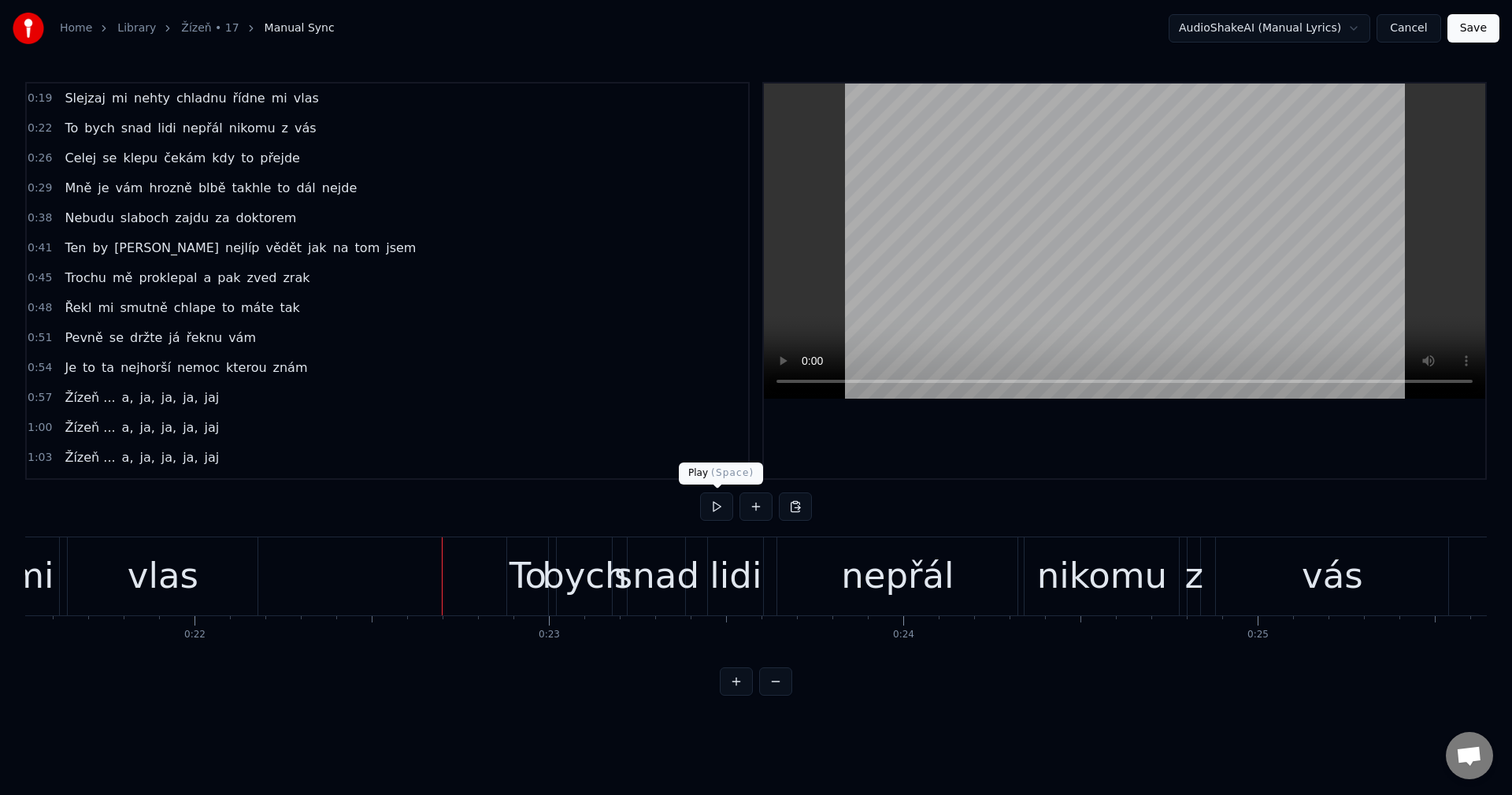
click at [726, 513] on button at bounding box center [717, 506] width 33 height 28
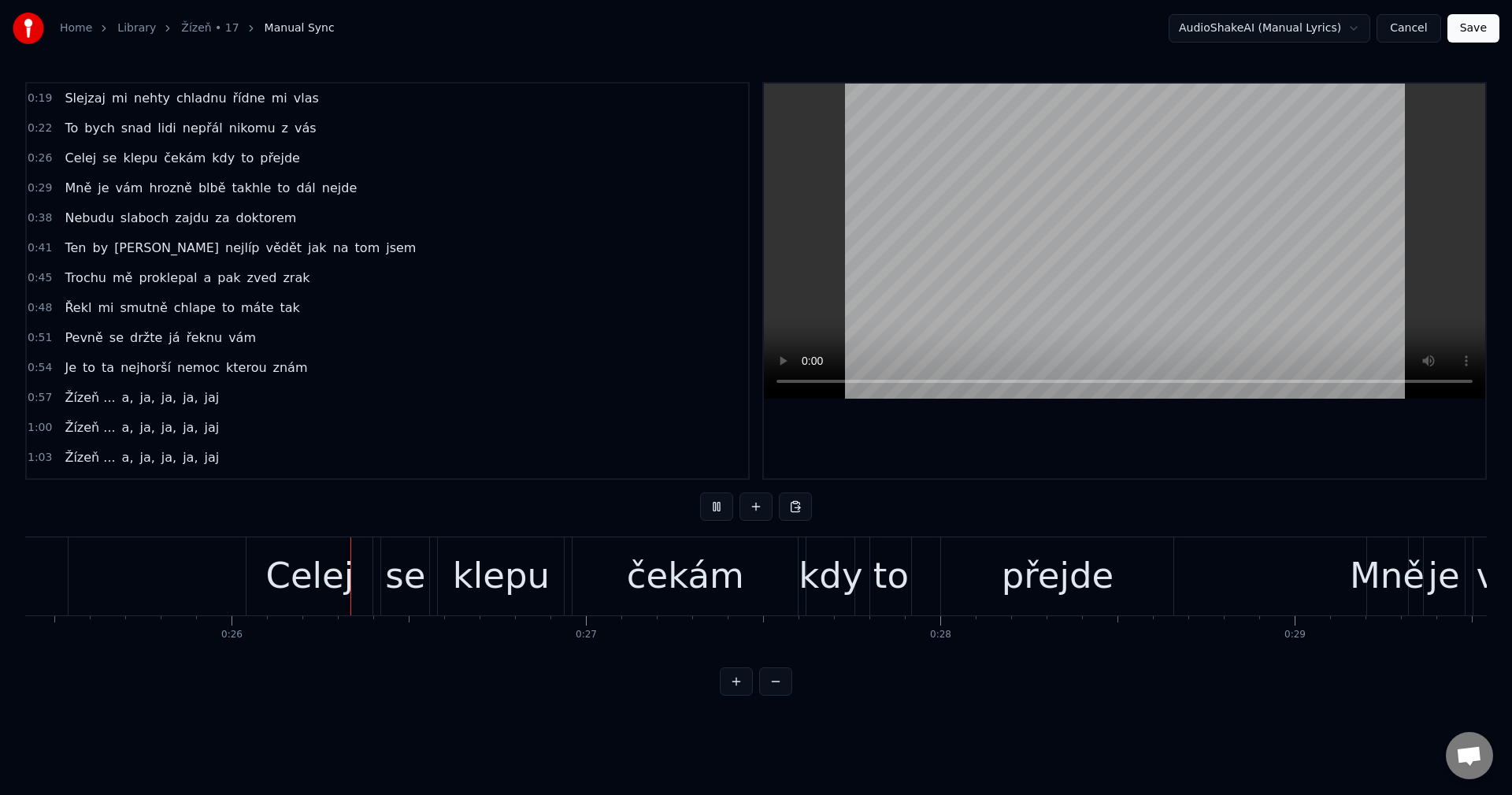
scroll to position [0, 9010]
